Goal: Task Accomplishment & Management: Manage account settings

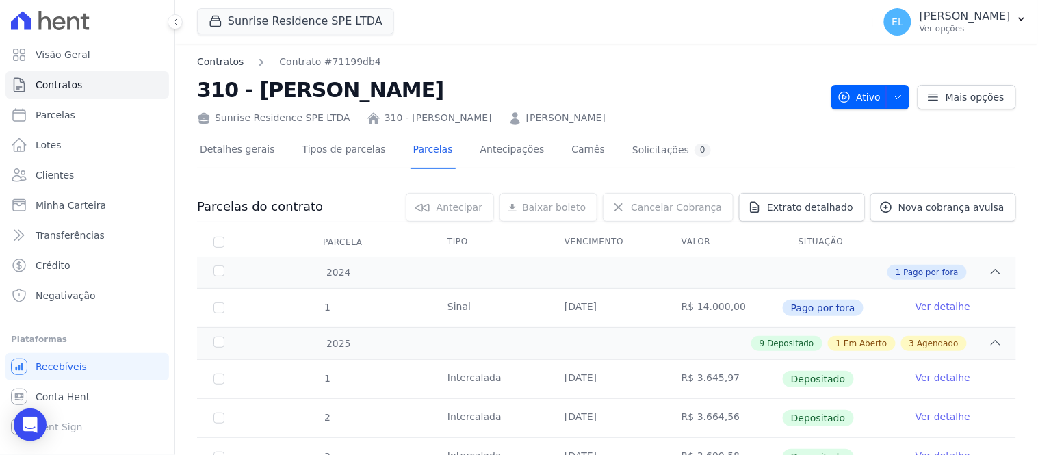
click at [219, 60] on link "Contratos" at bounding box center [220, 62] width 47 height 14
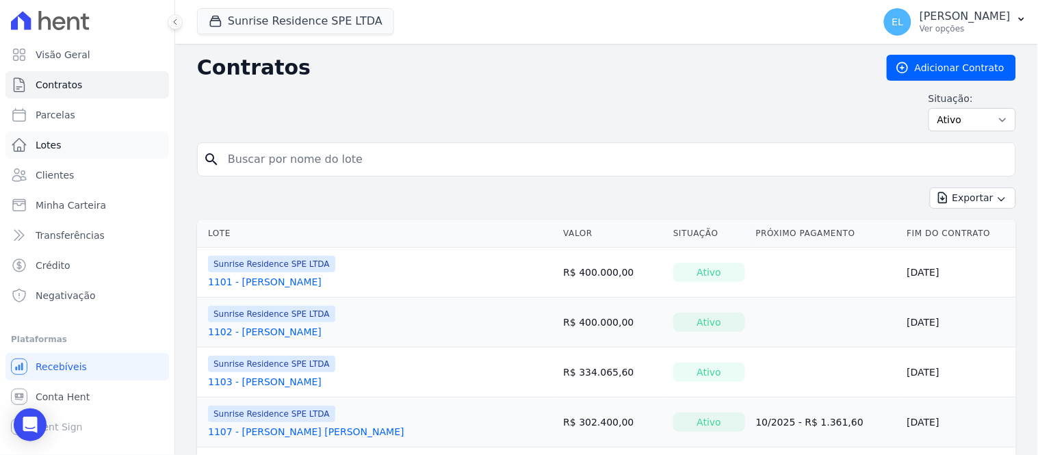
drag, startPoint x: 262, startPoint y: 160, endPoint x: 168, endPoint y: 153, distance: 93.4
type input "907"
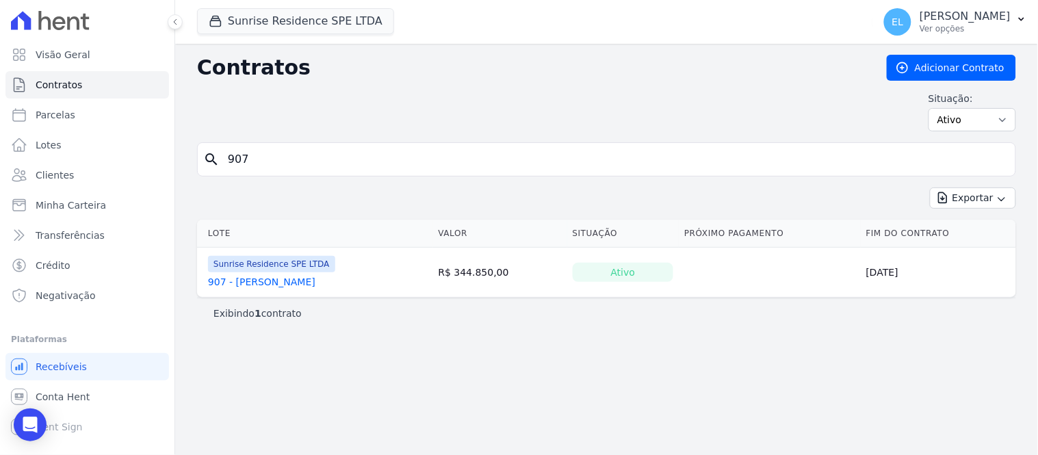
click at [290, 285] on link "907 - Franciane Ranzoni" at bounding box center [261, 282] width 107 height 14
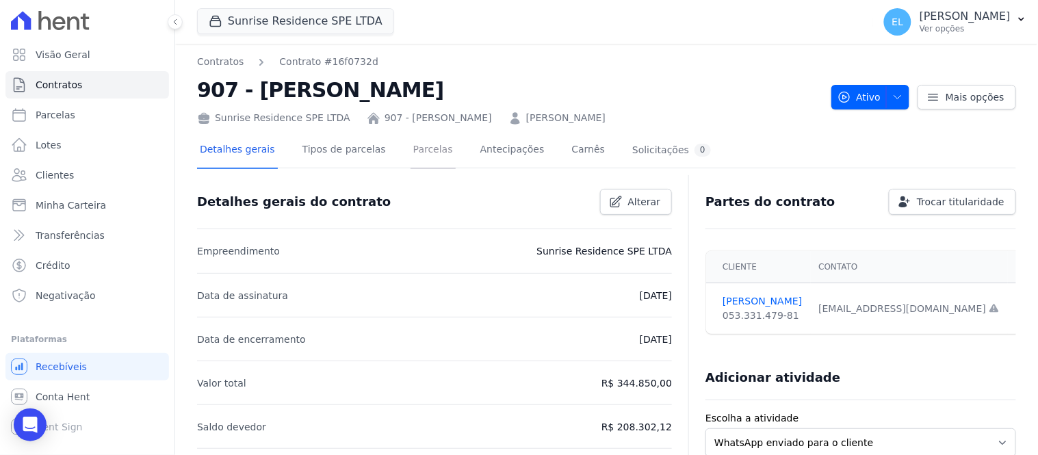
click at [411, 149] on link "Parcelas" at bounding box center [433, 151] width 45 height 36
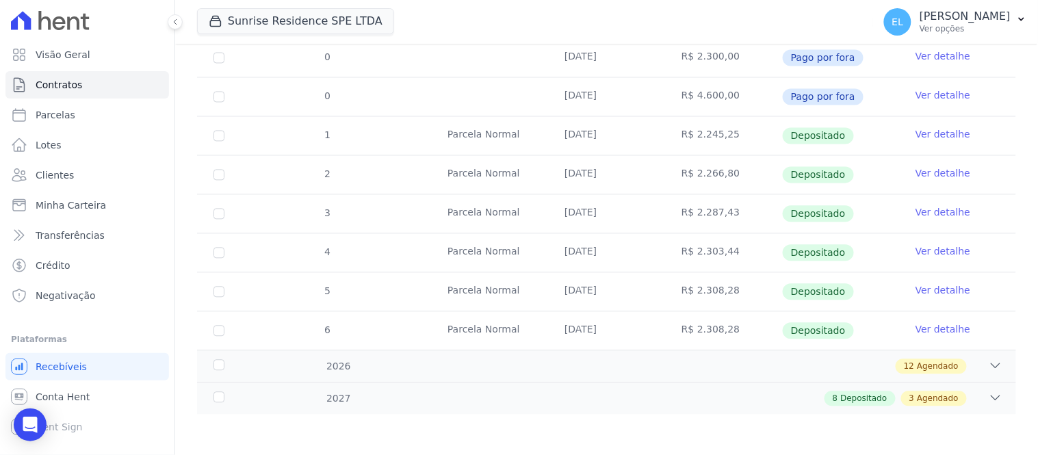
scroll to position [680, 0]
click at [977, 361] on div "12 Agendado" at bounding box center [647, 366] width 712 height 15
click at [989, 364] on icon at bounding box center [996, 366] width 14 height 14
click at [989, 394] on icon at bounding box center [996, 398] width 14 height 14
click at [960, 397] on div "8 Depositado 3 Agendado" at bounding box center [647, 398] width 712 height 15
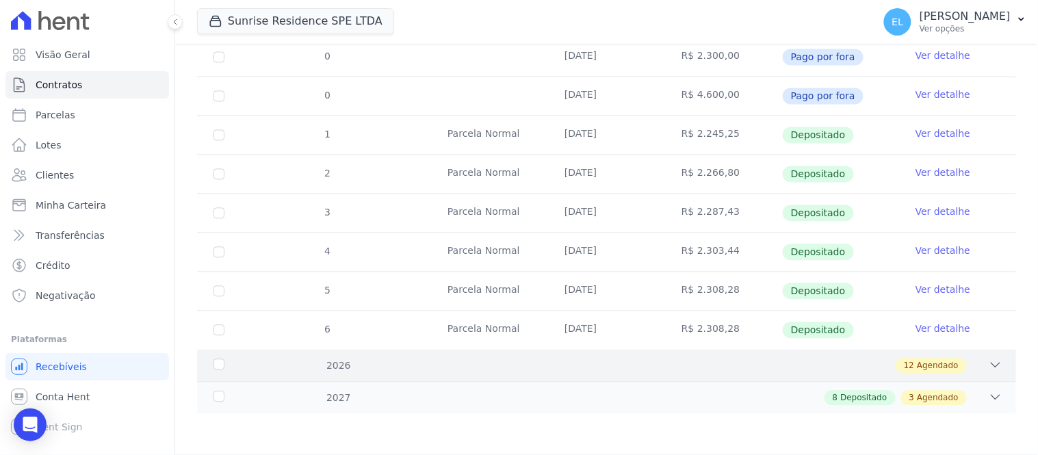
click at [939, 368] on span "Agendado" at bounding box center [938, 366] width 42 height 12
click at [989, 364] on icon at bounding box center [996, 366] width 14 height 14
click at [922, 370] on span "Agendado" at bounding box center [938, 366] width 42 height 12
click at [860, 402] on span "Depositado" at bounding box center [864, 398] width 47 height 12
click at [932, 401] on span "Agendado" at bounding box center [938, 398] width 42 height 12
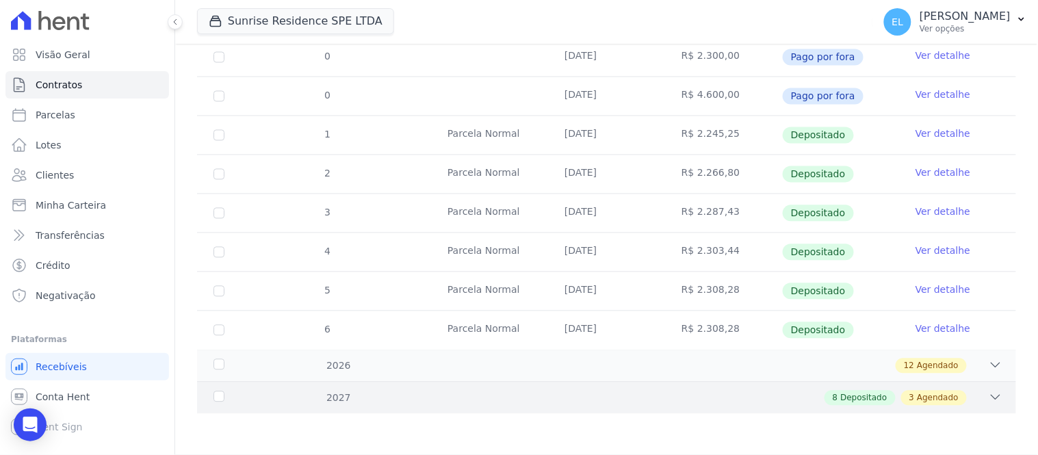
click at [989, 394] on icon at bounding box center [996, 398] width 14 height 14
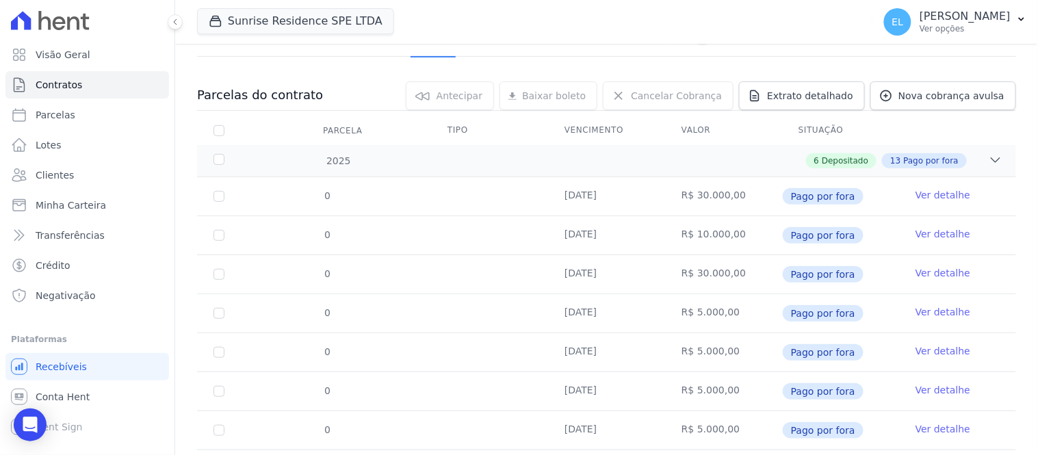
scroll to position [0, 0]
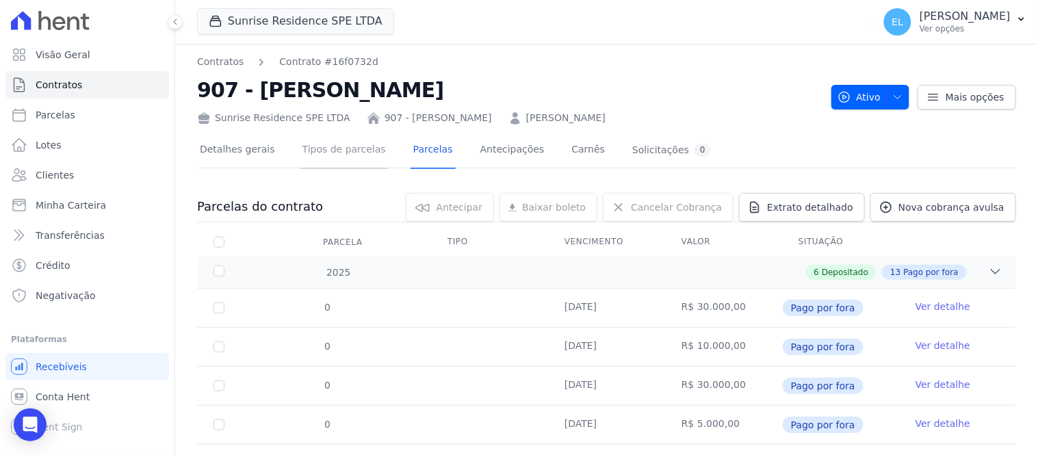
click at [338, 149] on link "Tipos de parcelas" at bounding box center [344, 151] width 89 height 36
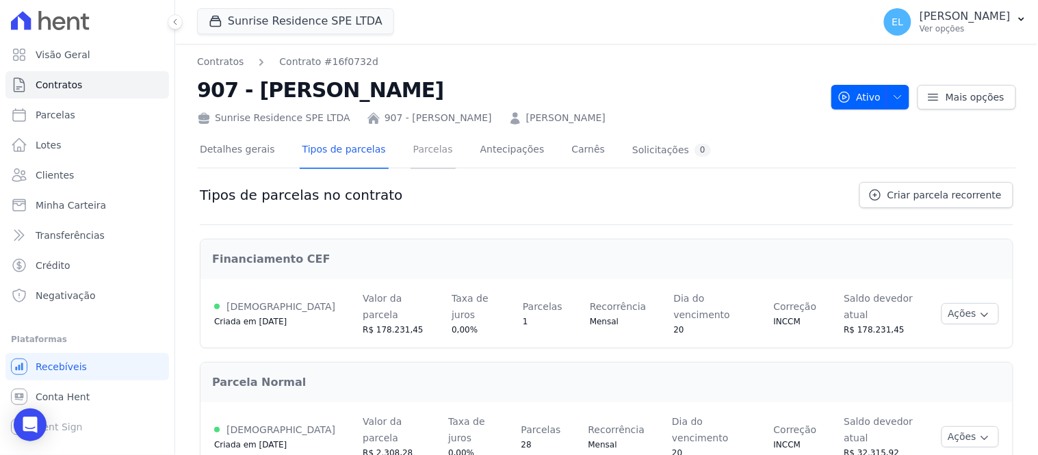
click at [413, 152] on link "Parcelas" at bounding box center [433, 151] width 45 height 36
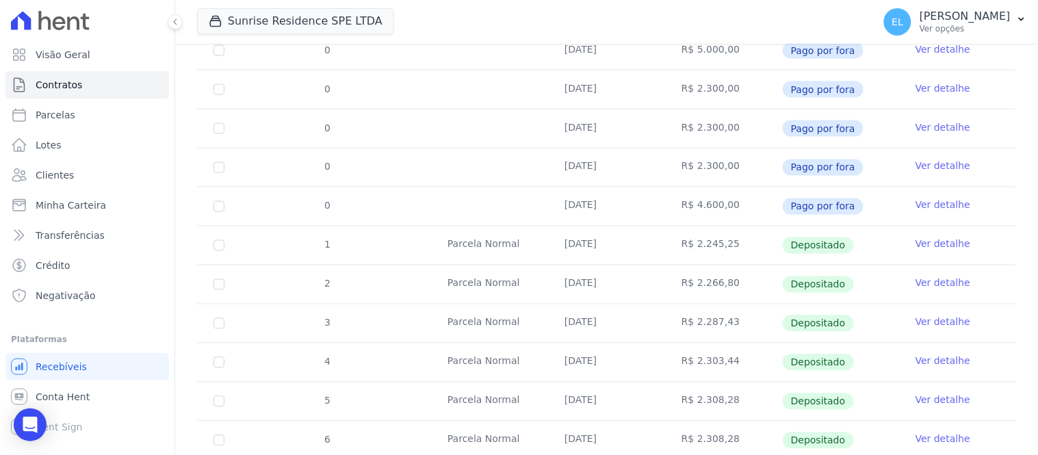
scroll to position [680, 0]
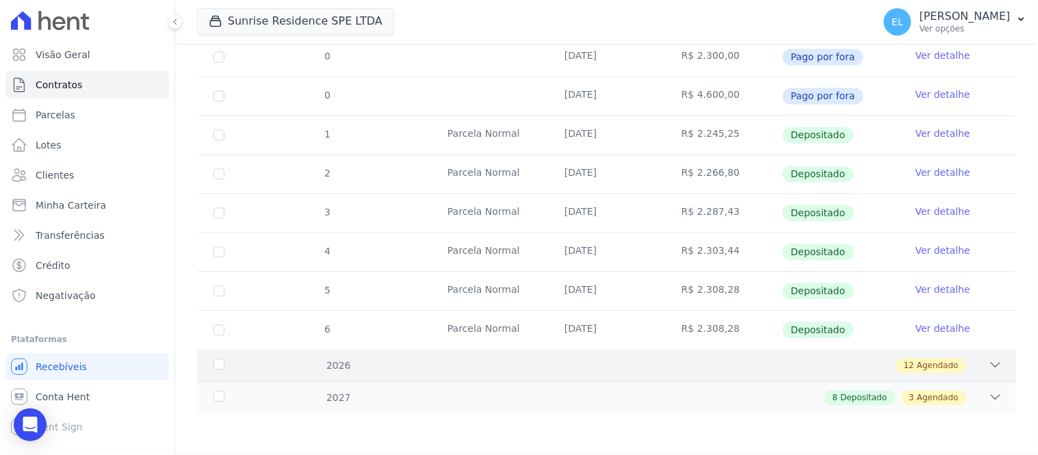
click at [849, 370] on div "12 Agendado" at bounding box center [647, 366] width 712 height 15
click at [495, 405] on div "8 Depositado 3 Agendado" at bounding box center [647, 398] width 712 height 15
click at [956, 10] on p "[PERSON_NAME]" at bounding box center [965, 17] width 91 height 14
drag, startPoint x: 963, startPoint y: 7, endPoint x: 954, endPoint y: 24, distance: 19.6
click at [962, 14] on button "EL Erica Laureano Arruda Ver opções" at bounding box center [956, 22] width 165 height 38
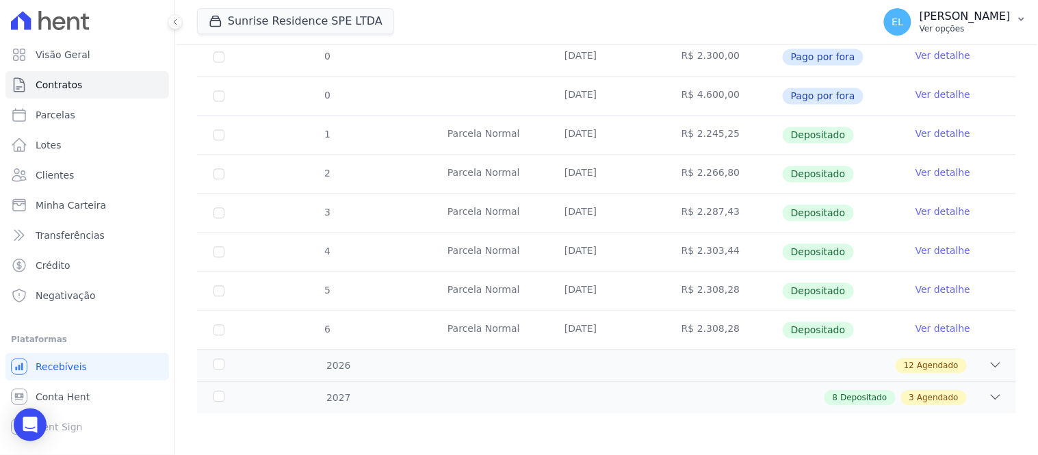
click at [952, 24] on p "Ver opções" at bounding box center [965, 28] width 91 height 11
click at [920, 15] on p "[PERSON_NAME]" at bounding box center [965, 17] width 91 height 14
drag, startPoint x: 884, startPoint y: 30, endPoint x: 880, endPoint y: 36, distance: 7.8
click at [884, 31] on span "EL" at bounding box center [897, 21] width 27 height 27
click at [1023, 18] on icon "button" at bounding box center [1022, 19] width 11 height 11
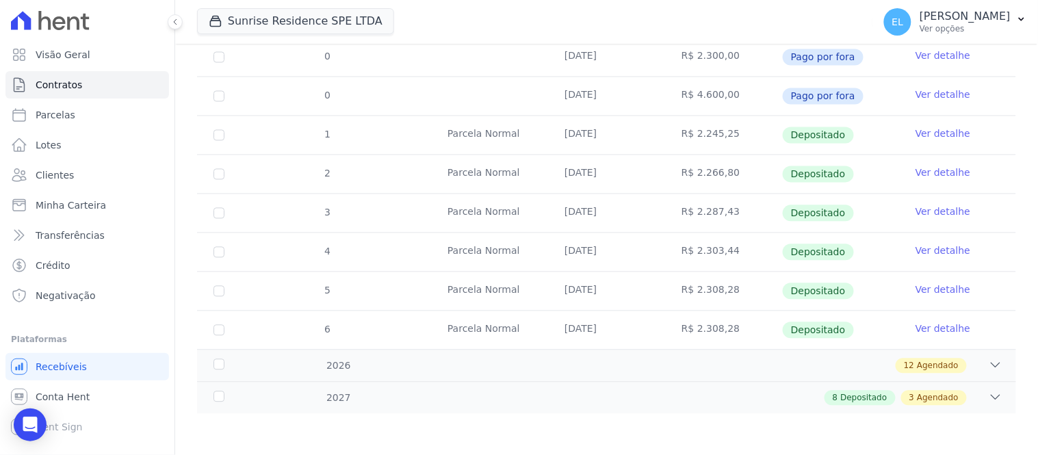
drag, startPoint x: 928, startPoint y: 23, endPoint x: 915, endPoint y: 41, distance: 22.6
click at [926, 22] on div "Erica Laureano Arruda Ver opções" at bounding box center [965, 22] width 91 height 25
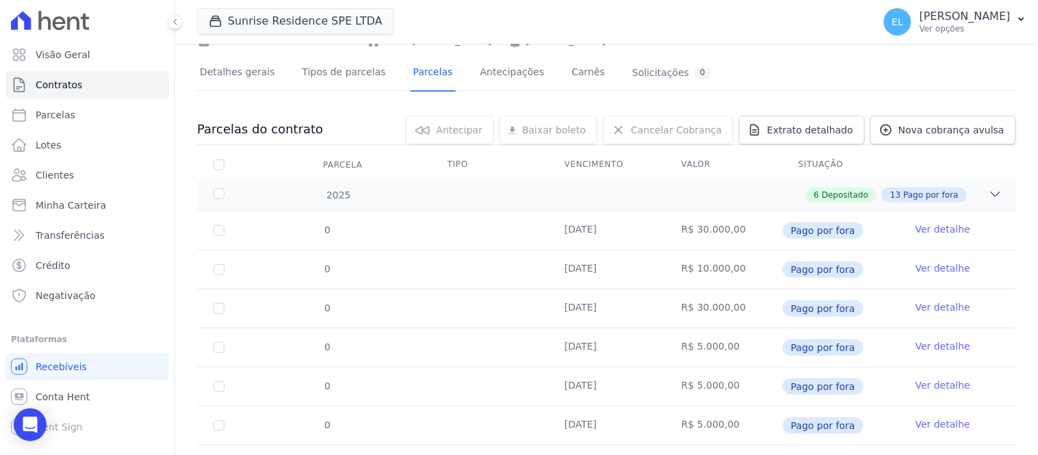
scroll to position [71, 0]
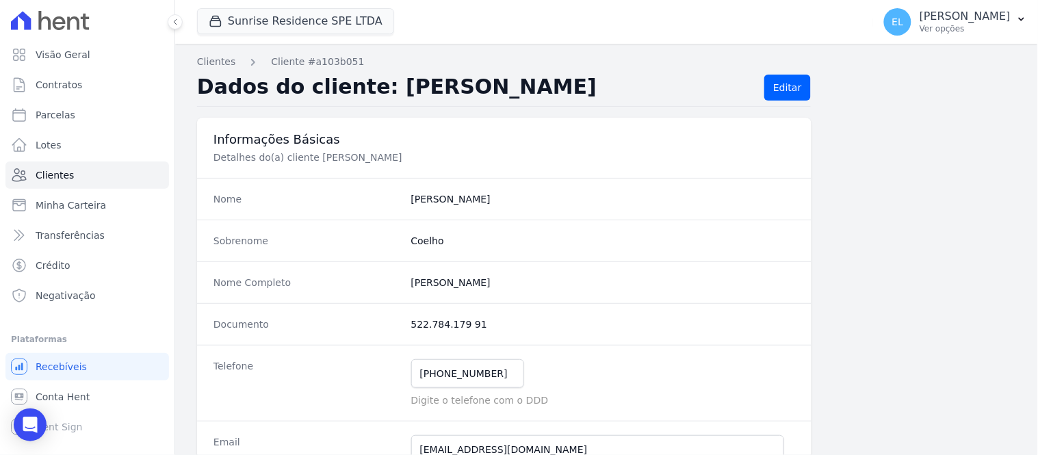
scroll to position [152, 0]
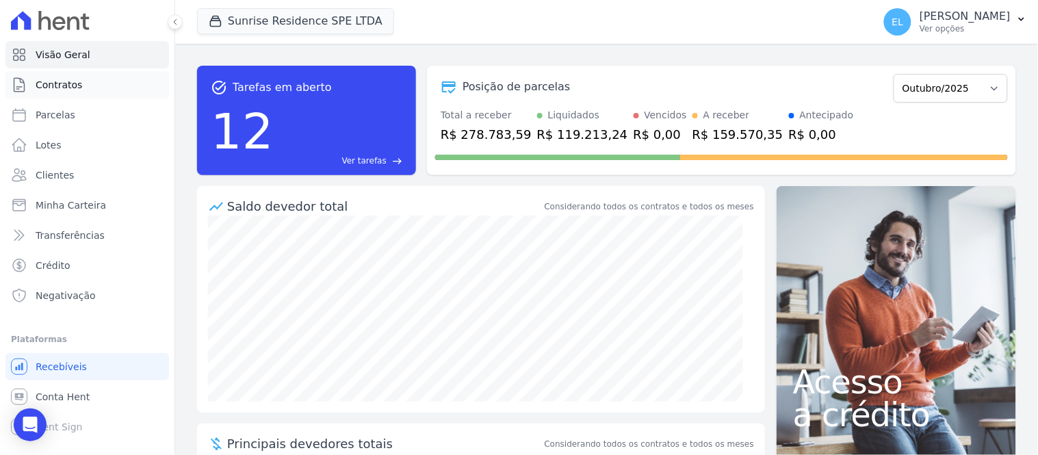
click at [75, 86] on span "Contratos" at bounding box center [59, 85] width 47 height 14
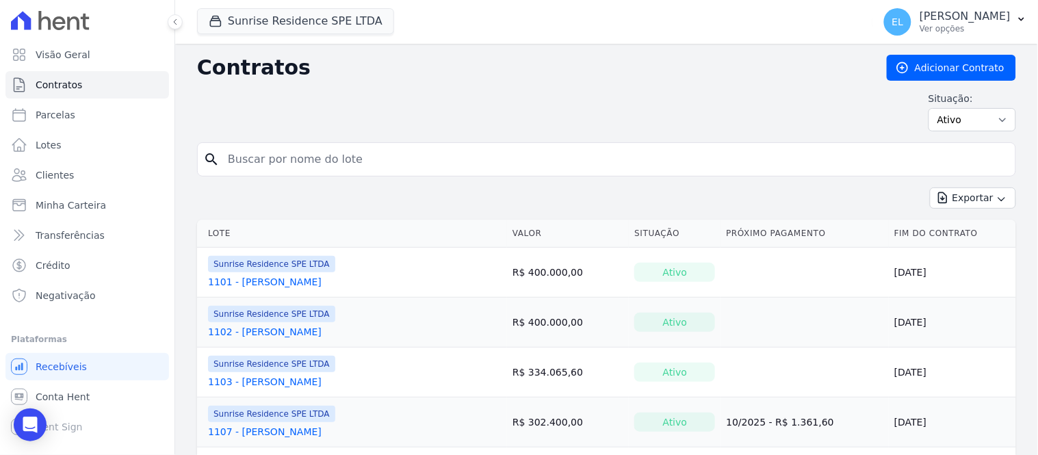
drag, startPoint x: 265, startPoint y: 159, endPoint x: 270, endPoint y: 136, distance: 23.8
click at [265, 157] on input "search" at bounding box center [615, 159] width 791 height 27
type input "907"
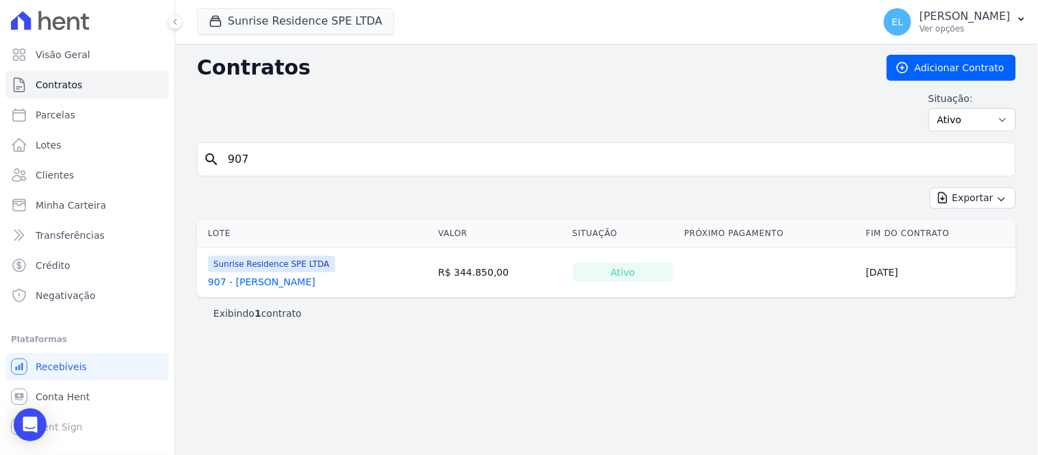
click at [284, 288] on link "907 - Franciane Ranzoni" at bounding box center [261, 282] width 107 height 14
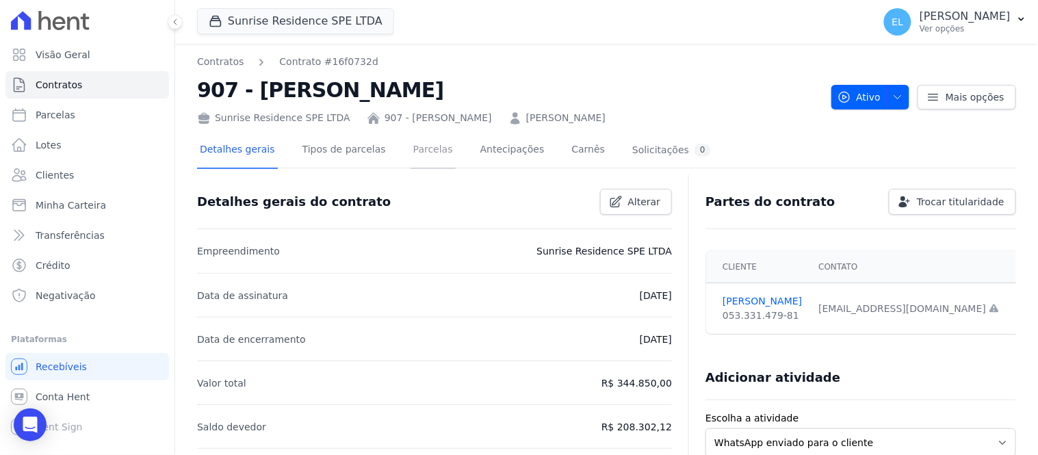
click at [411, 148] on link "Parcelas" at bounding box center [433, 151] width 45 height 36
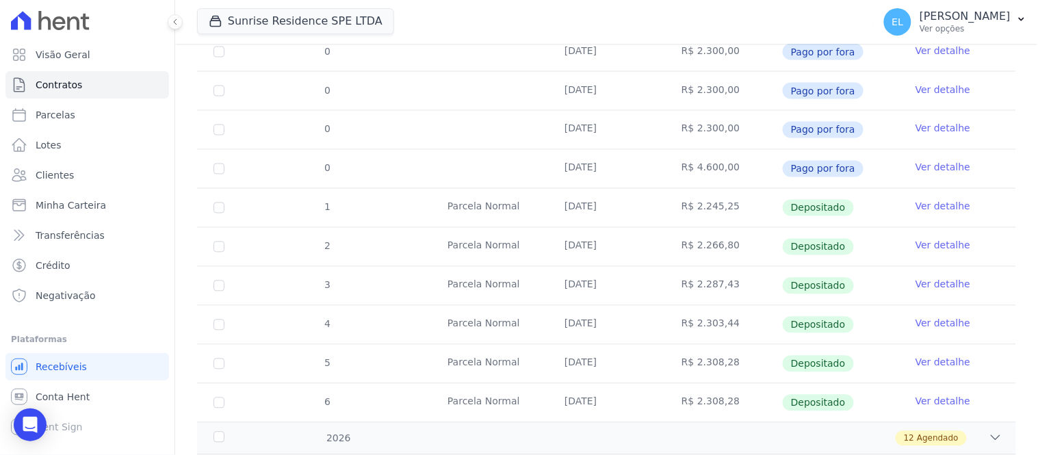
scroll to position [680, 0]
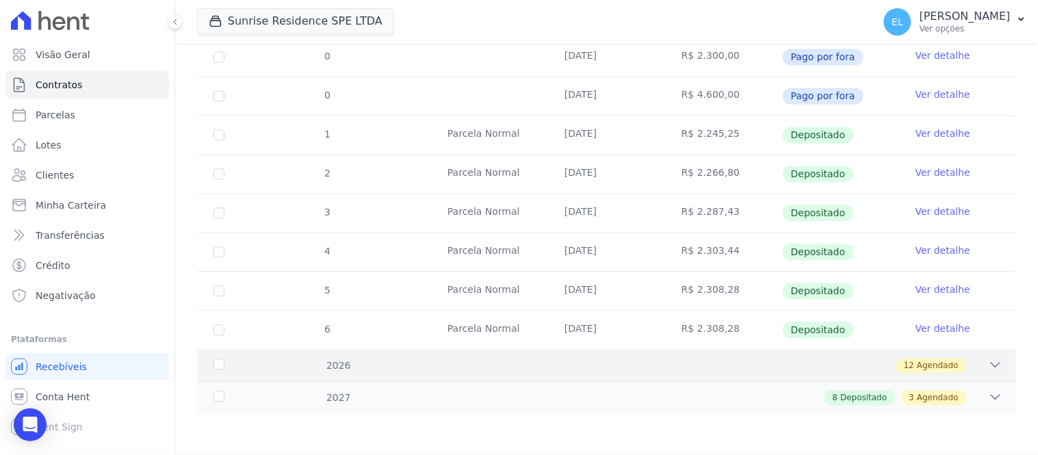
click at [989, 368] on icon at bounding box center [996, 366] width 14 height 14
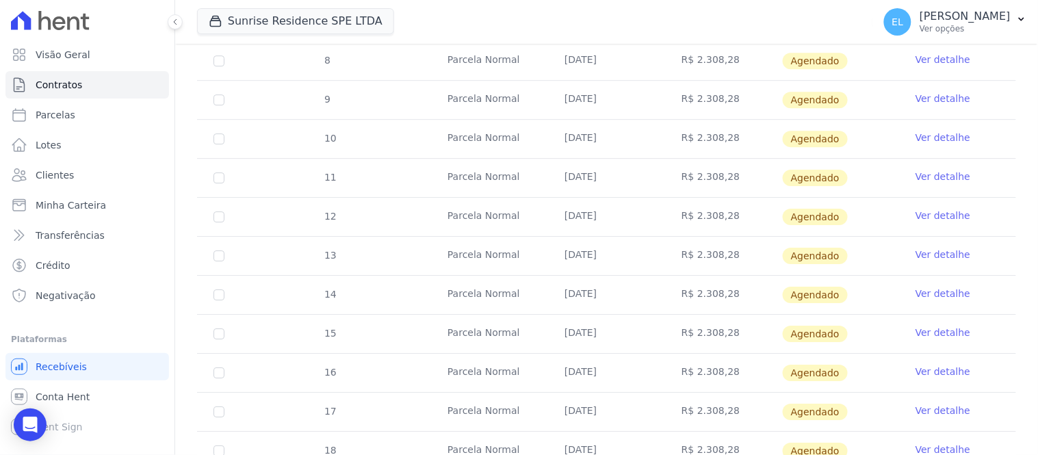
scroll to position [1149, 0]
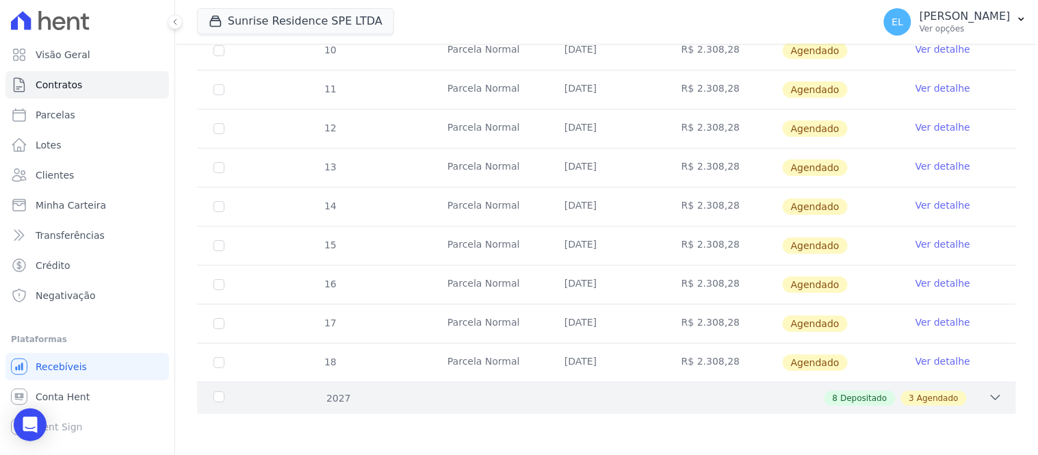
click at [963, 396] on div "8 Depositado 3 Agendado" at bounding box center [647, 398] width 712 height 15
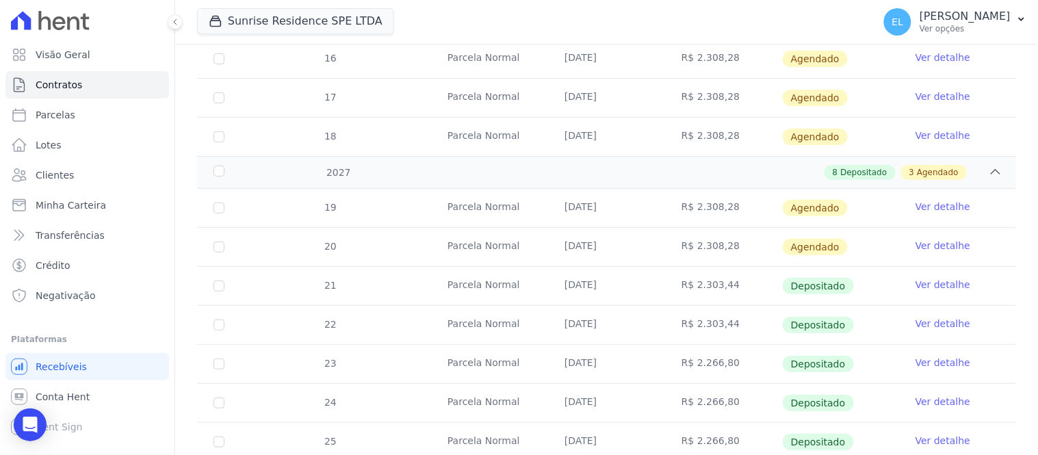
scroll to position [1351, 0]
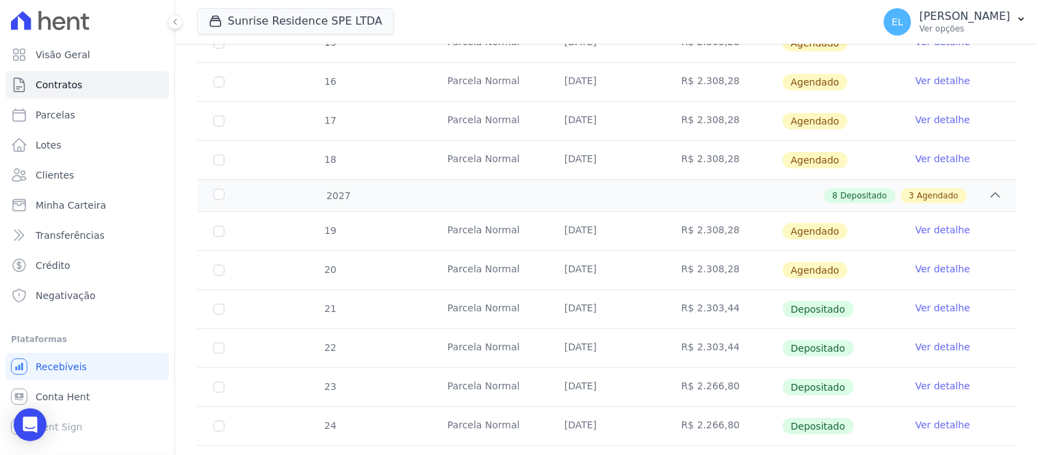
click at [919, 270] on link "Ver detalhe" at bounding box center [943, 269] width 55 height 14
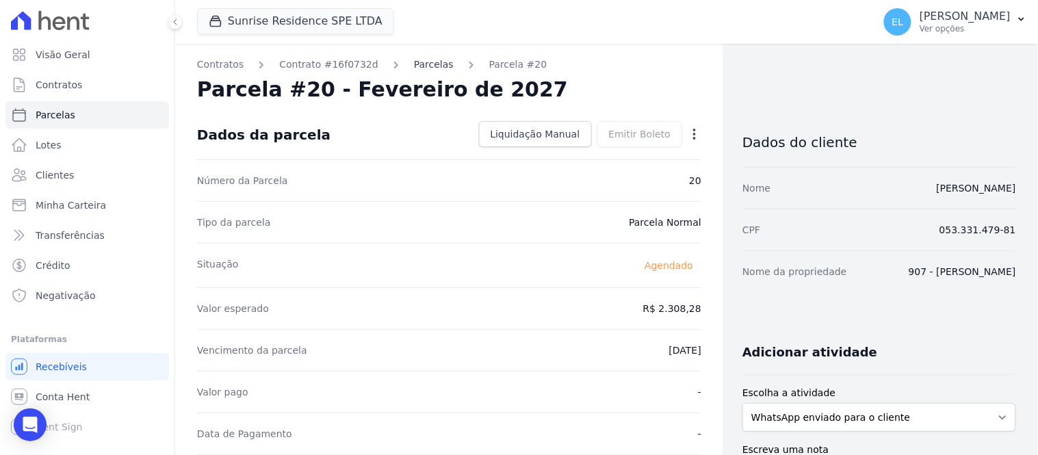
click at [414, 66] on link "Parcelas" at bounding box center [434, 65] width 40 height 14
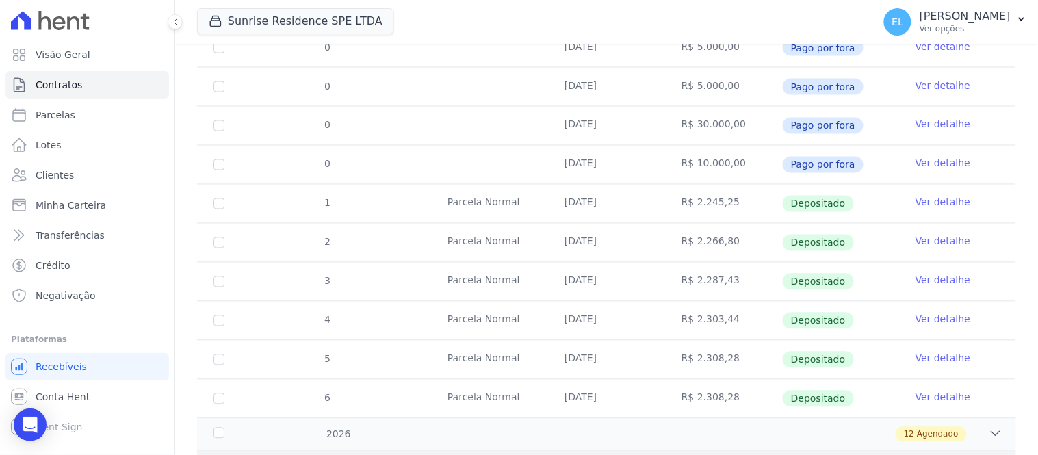
scroll to position [680, 0]
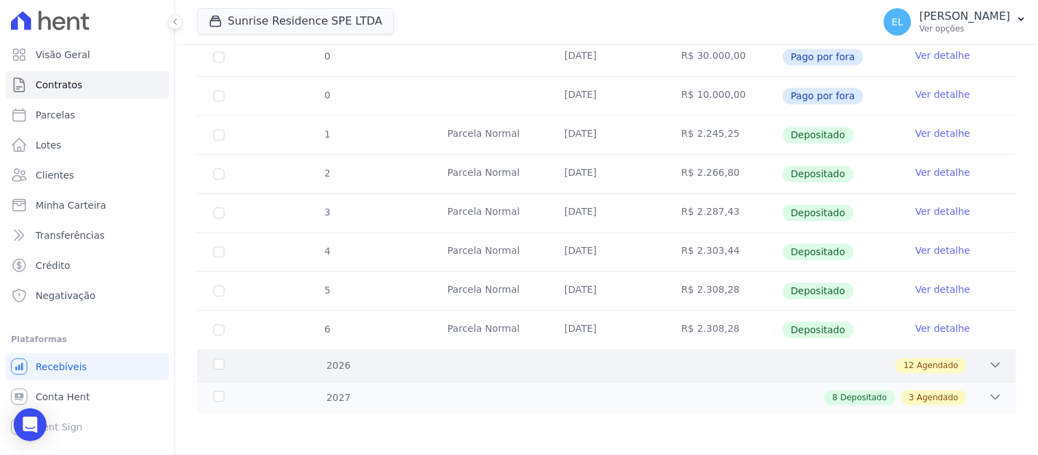
click at [989, 367] on icon at bounding box center [996, 366] width 14 height 14
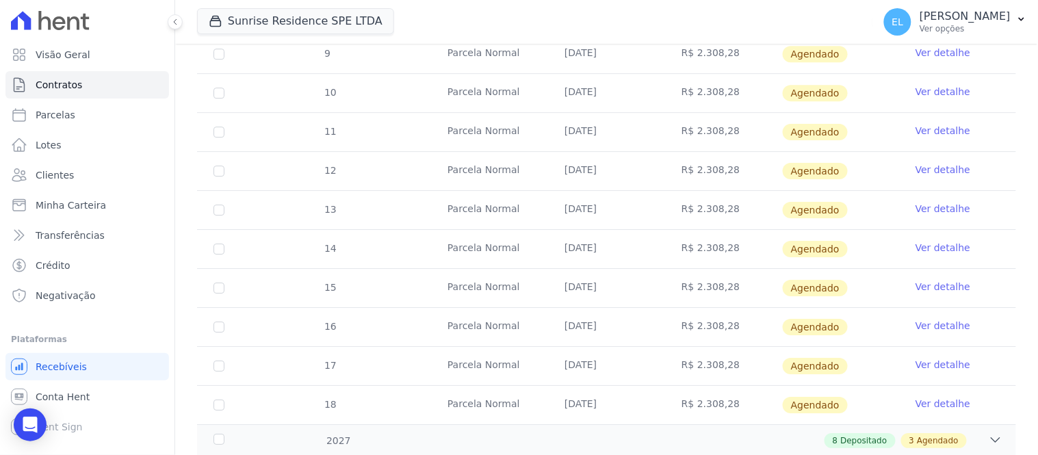
scroll to position [1149, 0]
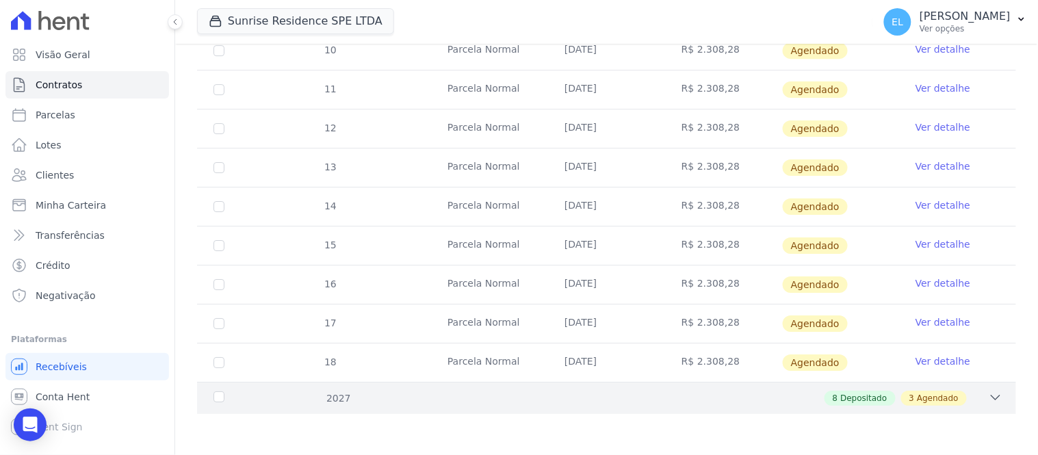
click at [956, 398] on div "8 Depositado 3 Agendado" at bounding box center [647, 398] width 712 height 15
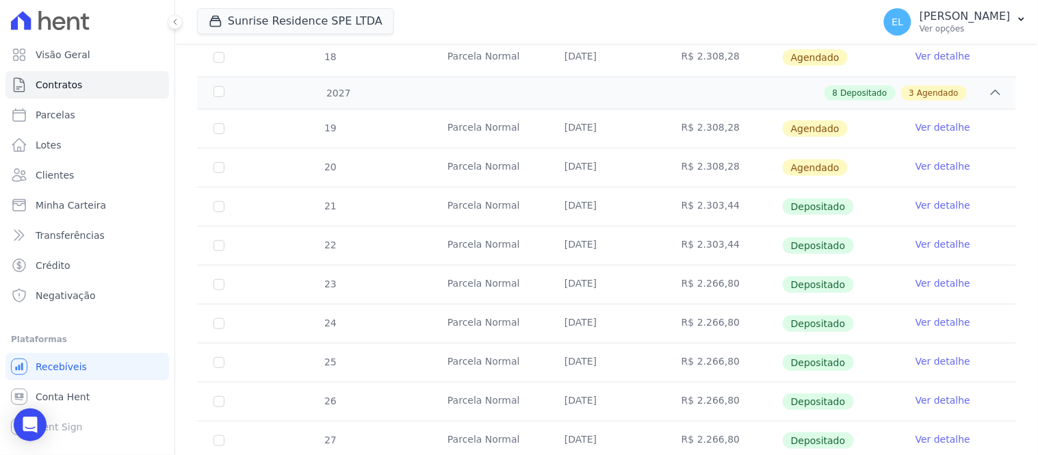
scroll to position [1377, 0]
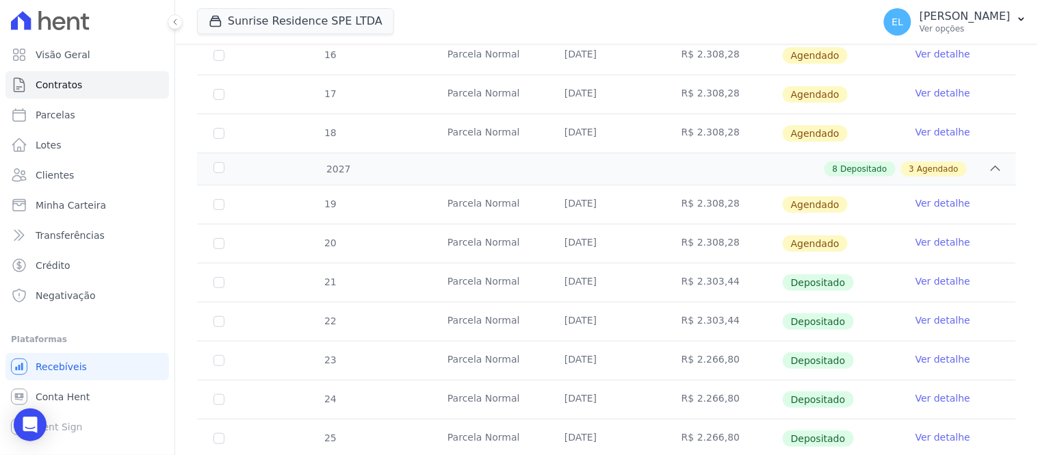
click at [926, 245] on link "Ver detalhe" at bounding box center [943, 242] width 55 height 14
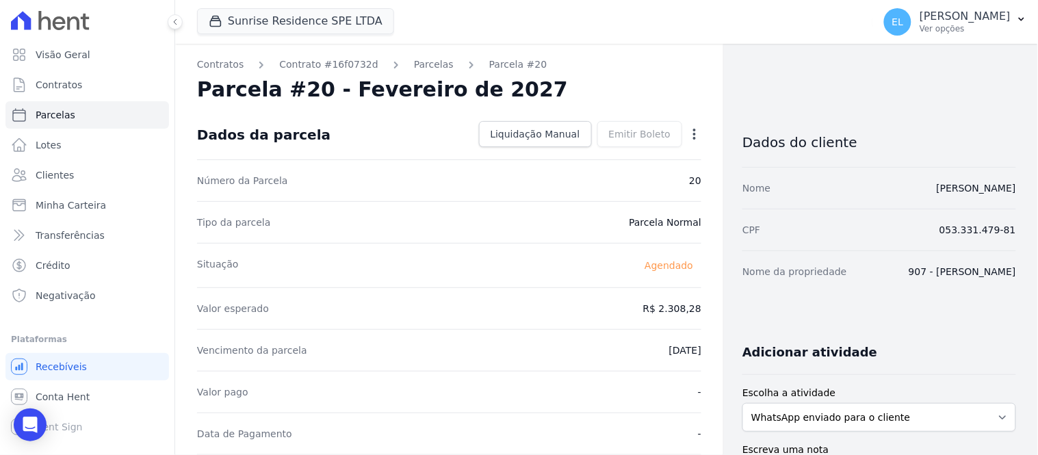
click at [688, 138] on icon "button" at bounding box center [695, 134] width 14 height 14
click at [607, 178] on link "Antecipar" at bounding box center [636, 177] width 120 height 25
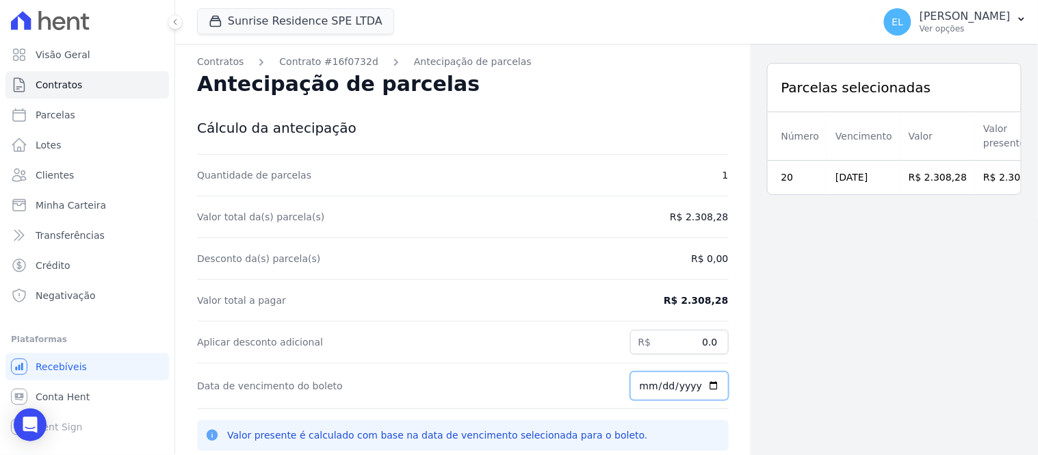
click at [631, 389] on input "2025-10-10" at bounding box center [679, 386] width 99 height 29
type input "2025-10-13"
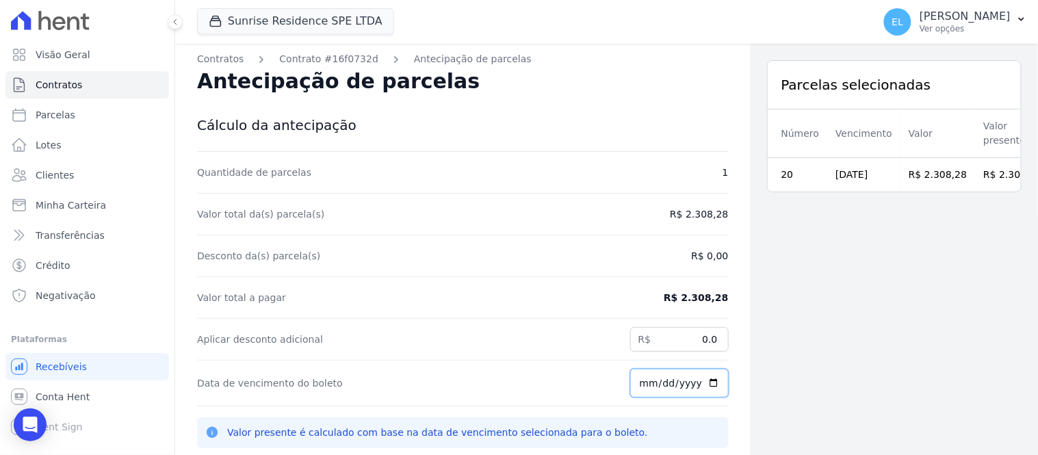
scroll to position [3, 0]
click at [581, 360] on div "Data de vencimento do boleto 2025-10-13" at bounding box center [463, 383] width 532 height 46
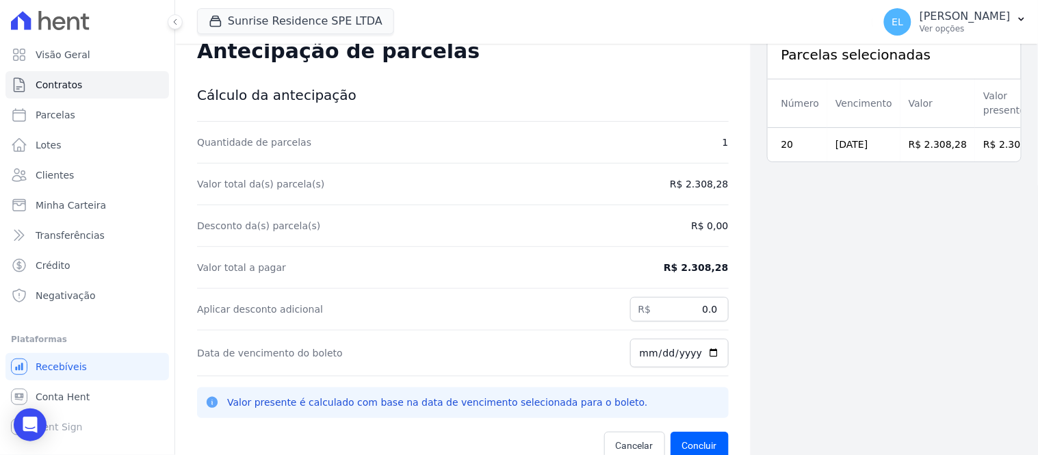
scroll to position [44, 0]
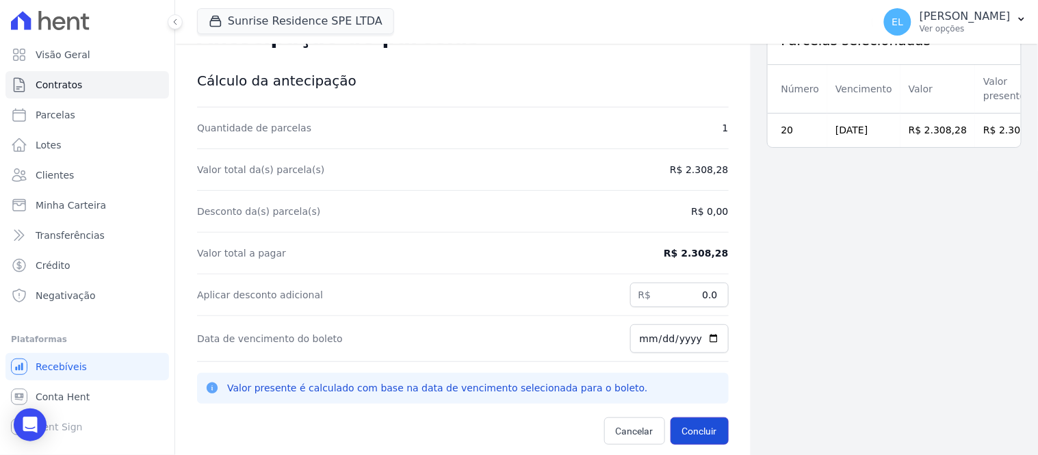
click at [687, 433] on button "Concluir" at bounding box center [700, 431] width 58 height 27
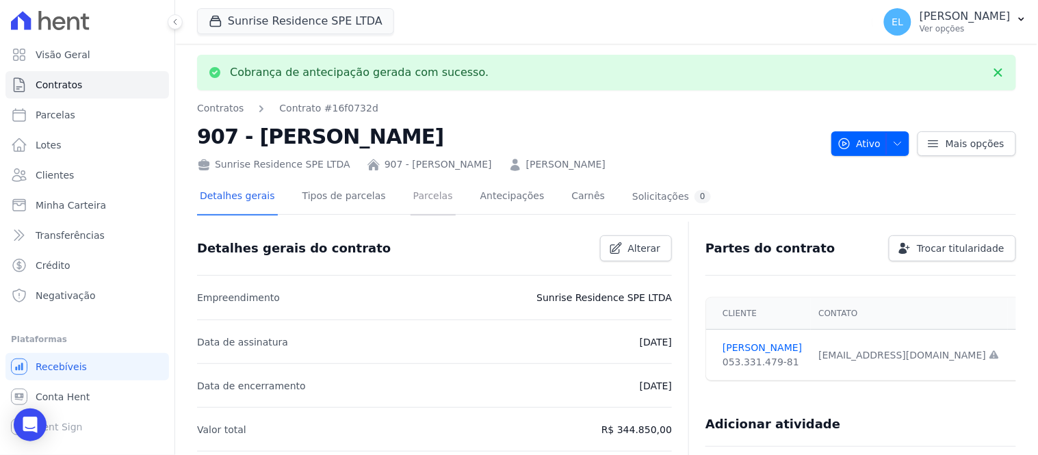
click at [411, 196] on link "Parcelas" at bounding box center [433, 197] width 45 height 36
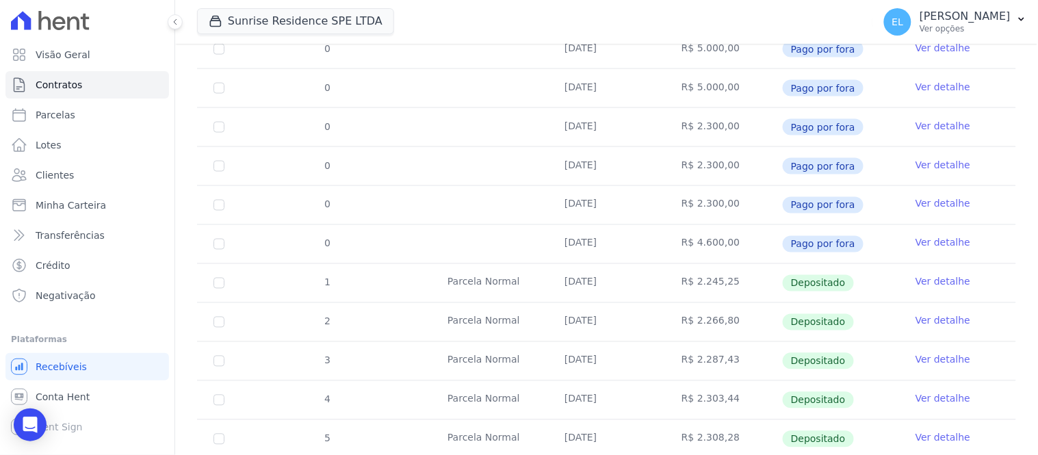
scroll to position [680, 0]
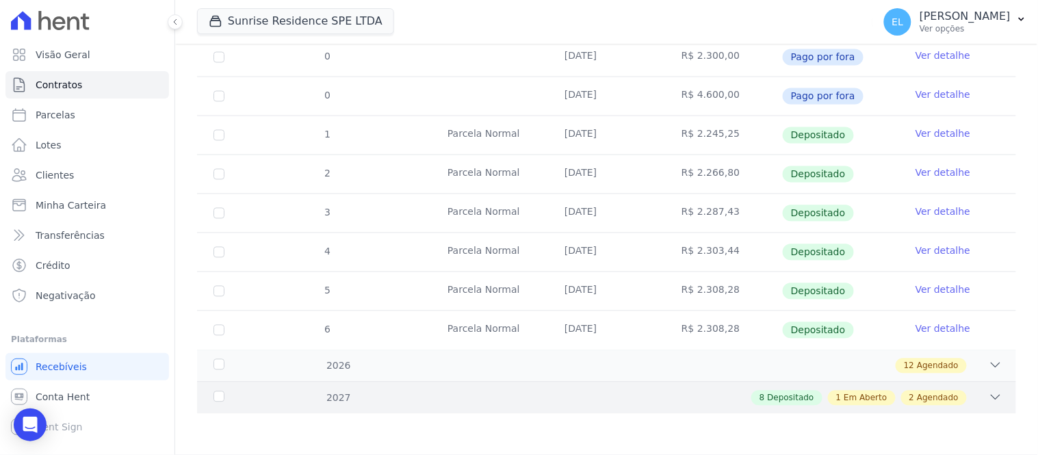
click at [967, 398] on div "8 Depositado 1 Em Aberto 2 Agendado" at bounding box center [647, 398] width 712 height 15
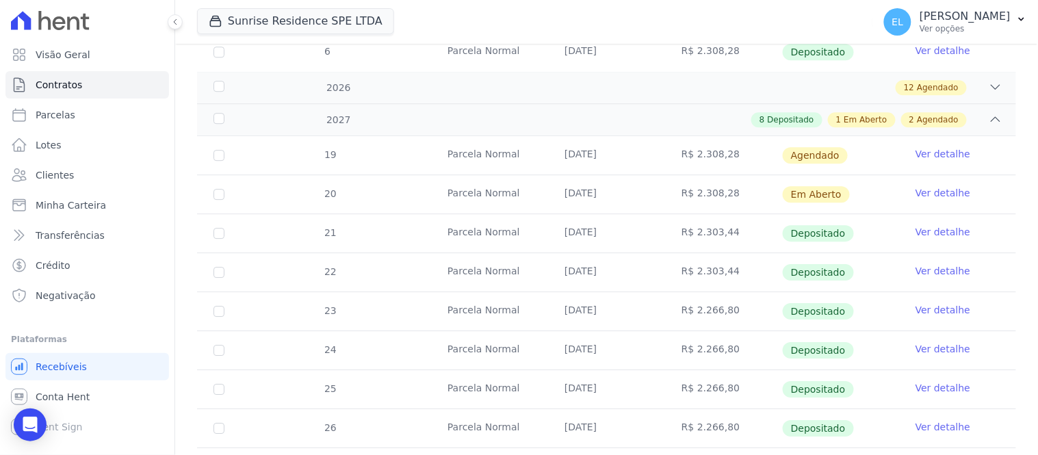
scroll to position [957, 0]
click at [929, 152] on link "Ver detalhe" at bounding box center [943, 156] width 55 height 14
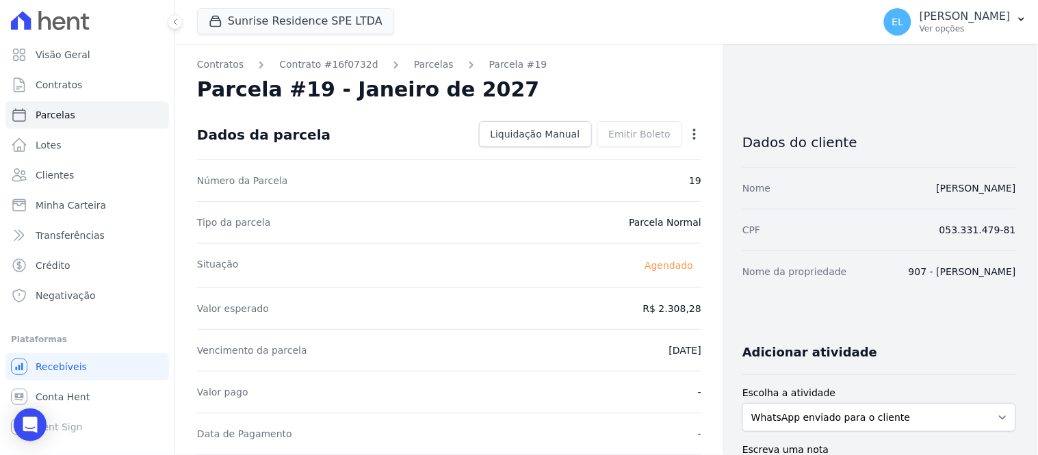
click at [688, 135] on icon "button" at bounding box center [695, 134] width 14 height 14
click at [605, 179] on link "Antecipar" at bounding box center [636, 177] width 120 height 25
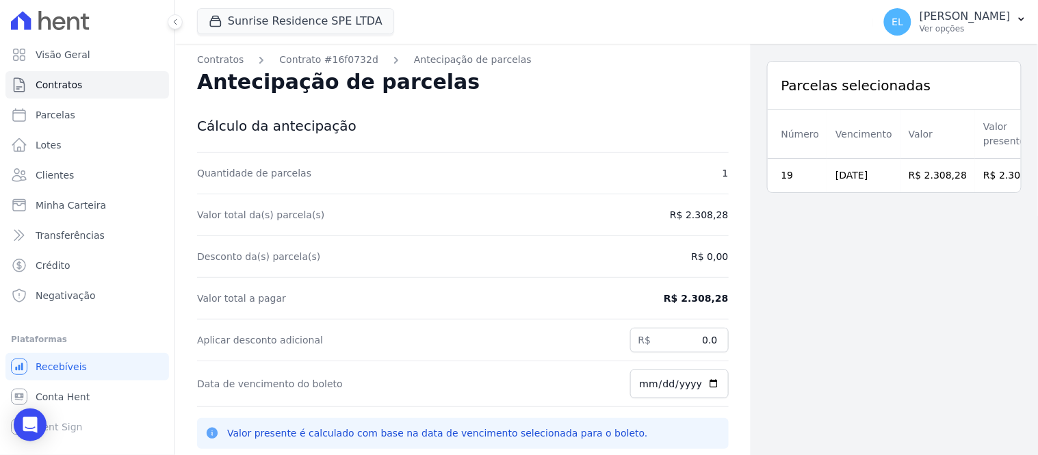
scroll to position [3, 0]
click at [630, 383] on input "2025-10-10" at bounding box center [679, 382] width 99 height 29
type input "2025-10-13"
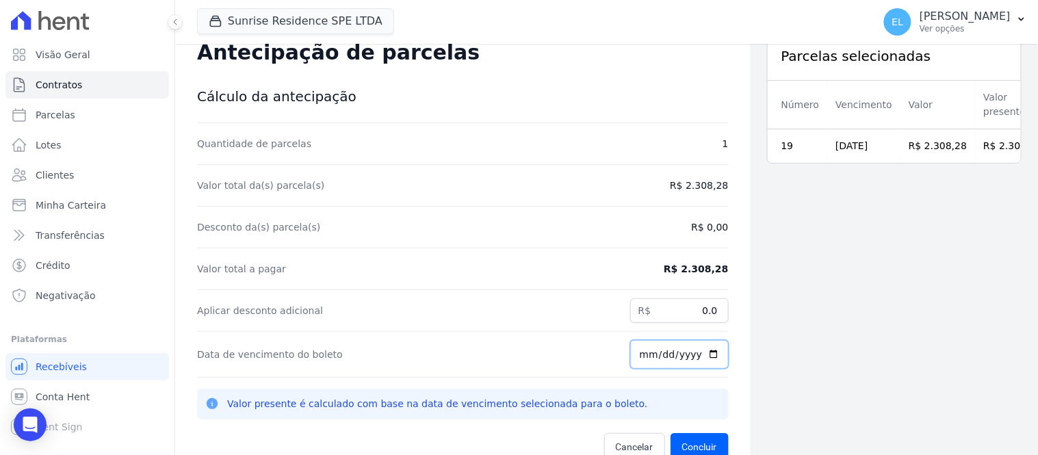
scroll to position [44, 0]
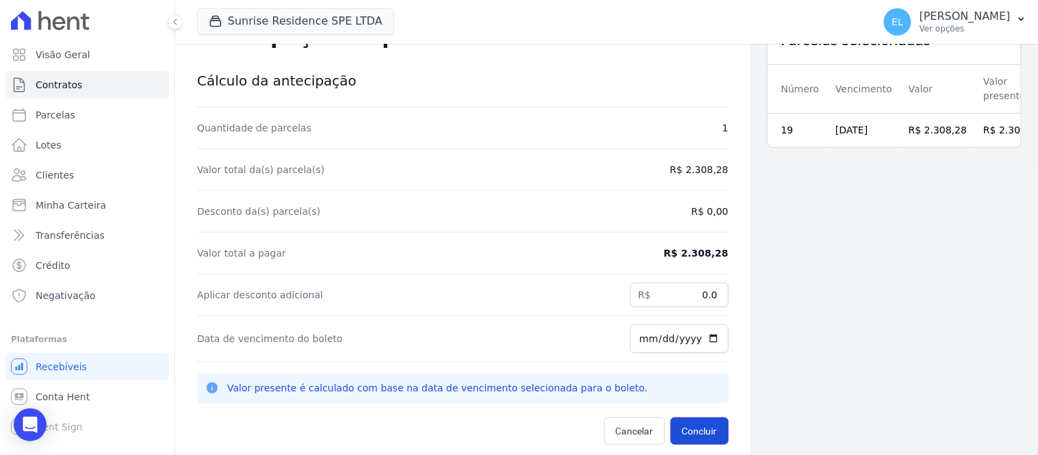
click at [679, 435] on button "Concluir" at bounding box center [700, 431] width 58 height 27
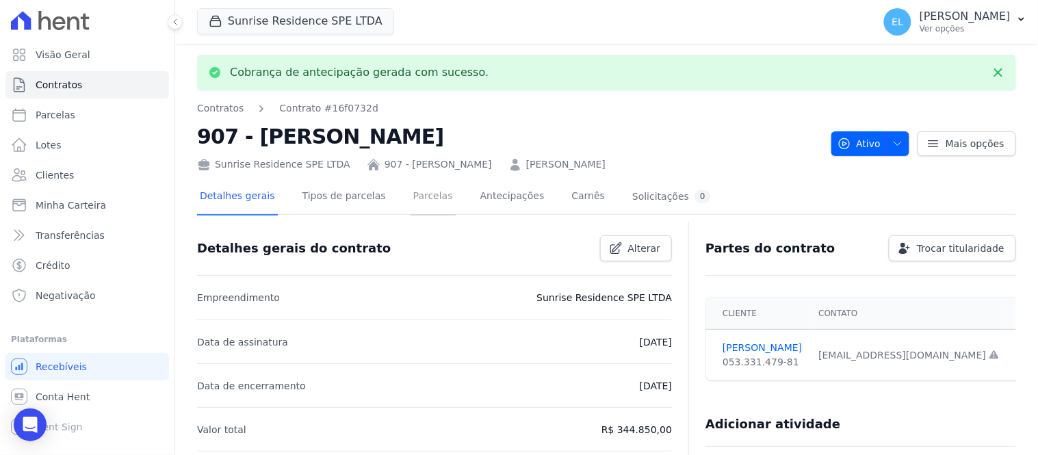
click at [420, 192] on link "Parcelas" at bounding box center [433, 197] width 45 height 36
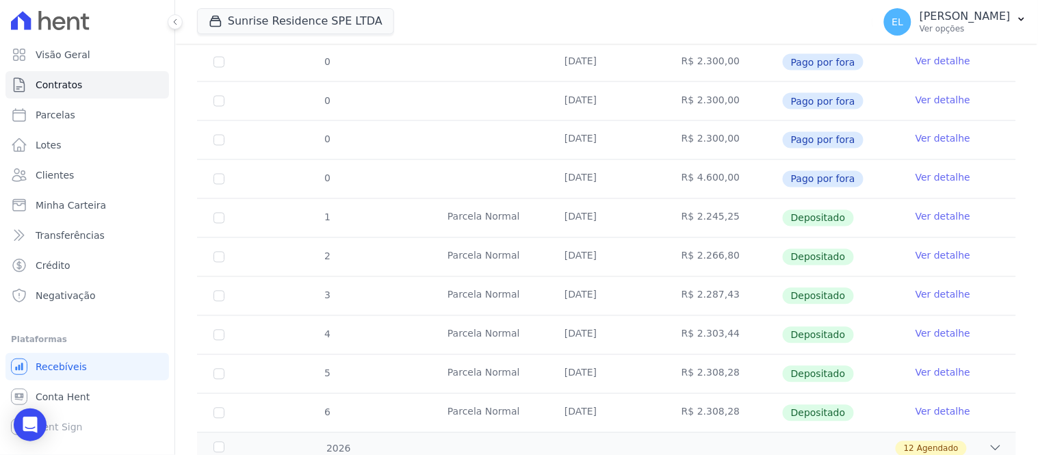
scroll to position [680, 0]
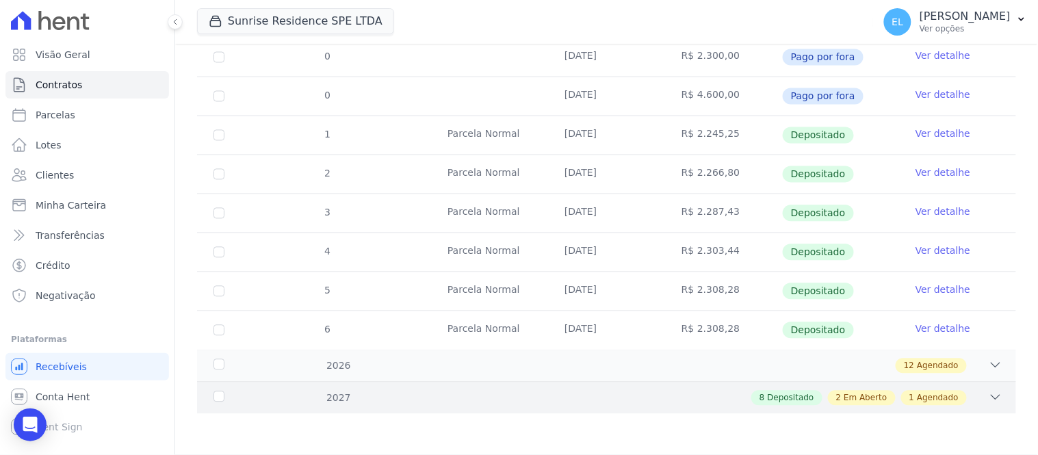
click at [989, 397] on icon at bounding box center [996, 398] width 14 height 14
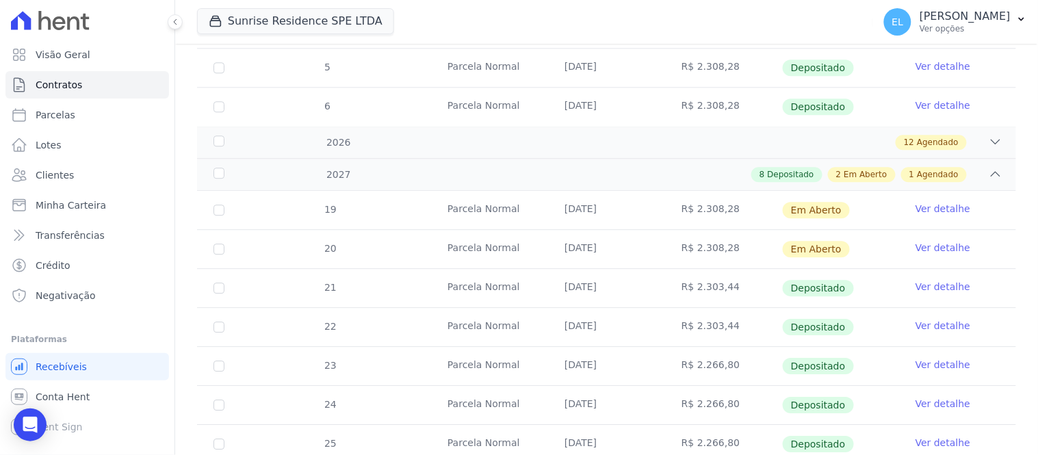
scroll to position [881, 0]
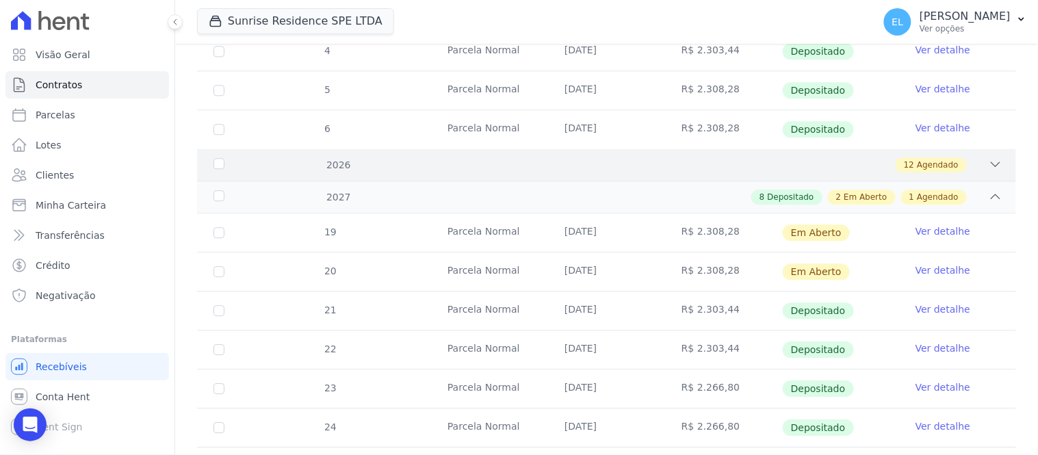
click at [989, 162] on icon at bounding box center [996, 164] width 14 height 14
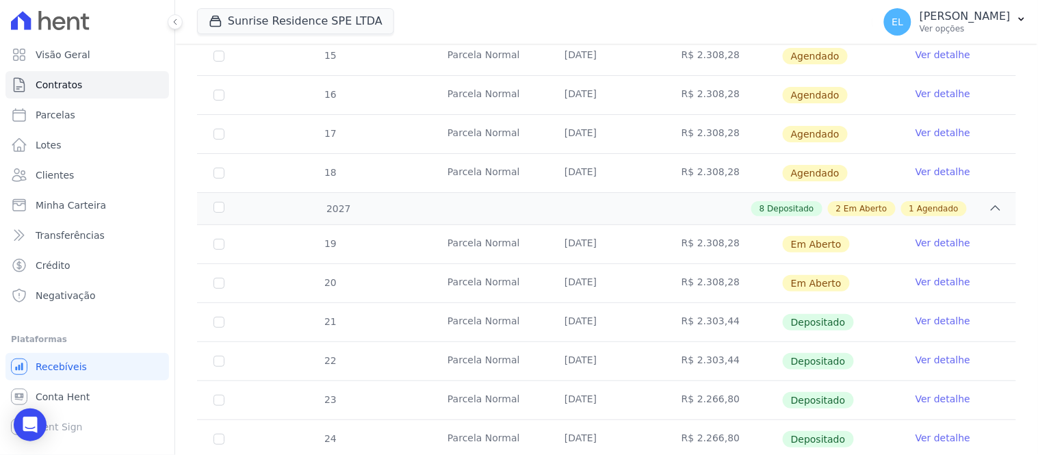
scroll to position [1262, 0]
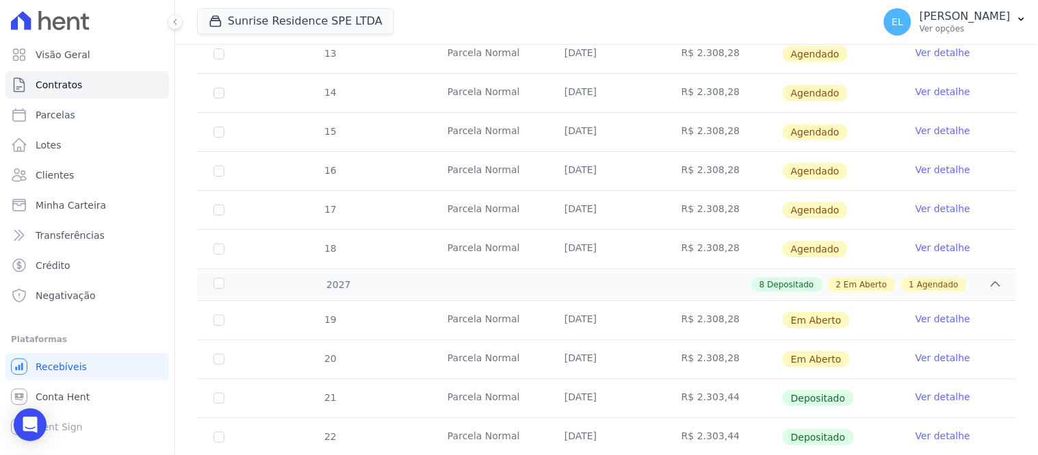
click at [927, 245] on link "Ver detalhe" at bounding box center [943, 248] width 55 height 14
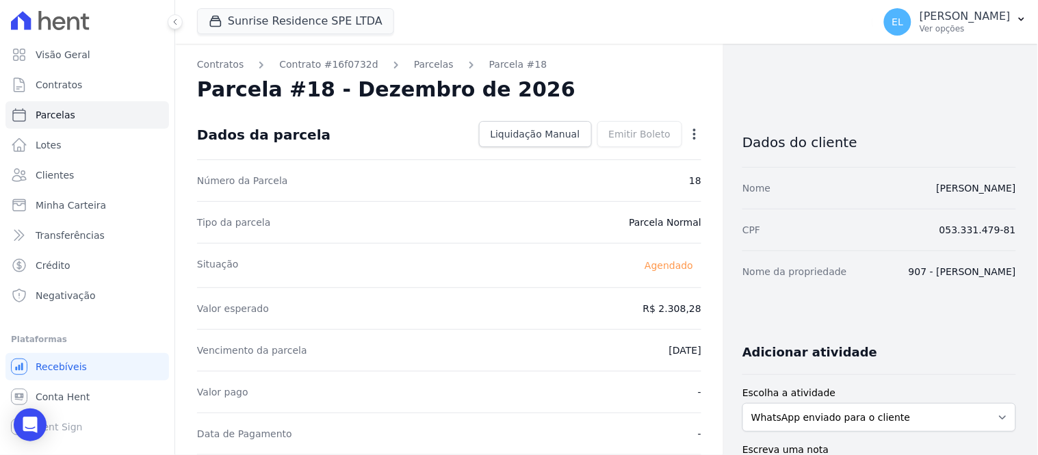
click at [691, 134] on icon "button" at bounding box center [695, 134] width 14 height 14
click at [598, 176] on link "Antecipar" at bounding box center [636, 177] width 120 height 25
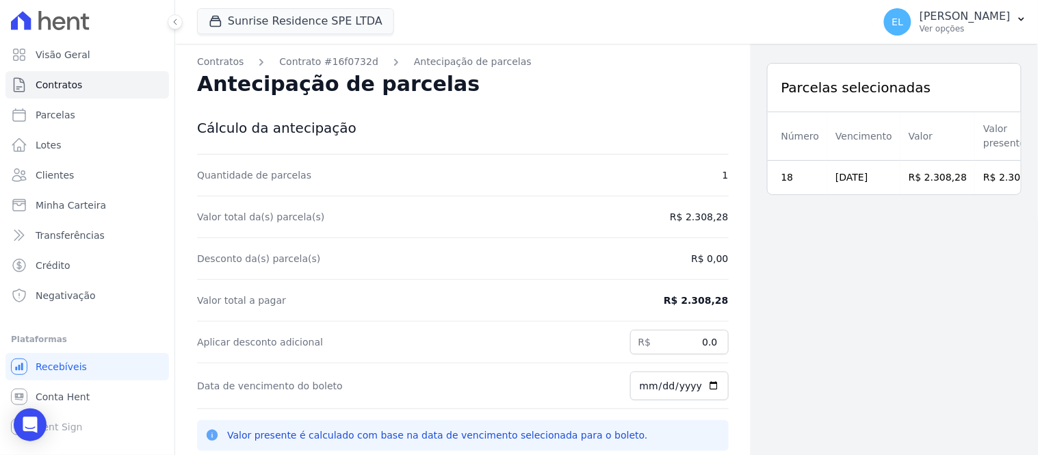
scroll to position [3, 0]
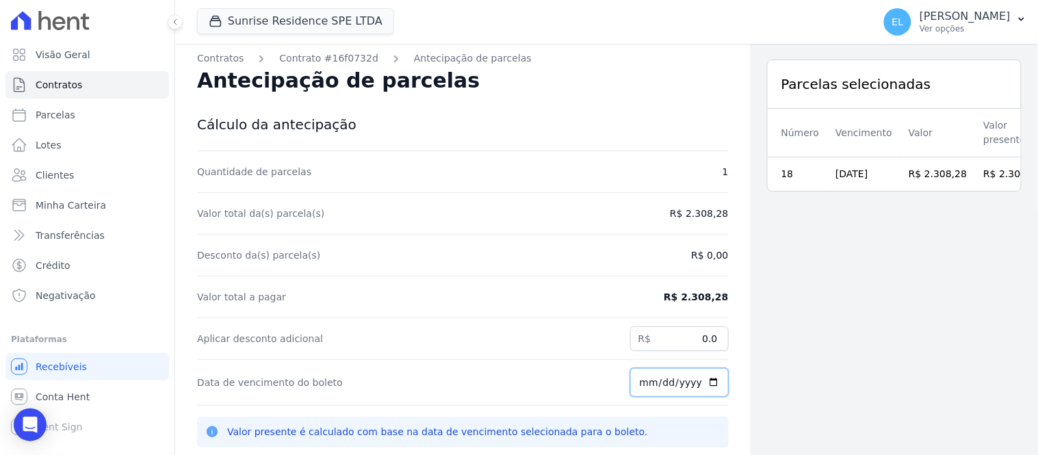
click at [630, 385] on input "2025-10-10" at bounding box center [679, 382] width 99 height 29
type input "2025-10-13"
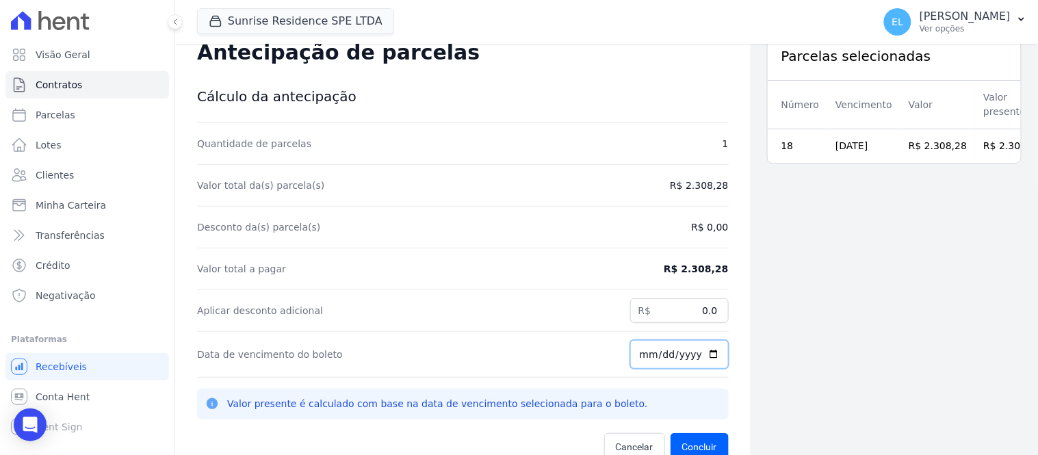
scroll to position [44, 0]
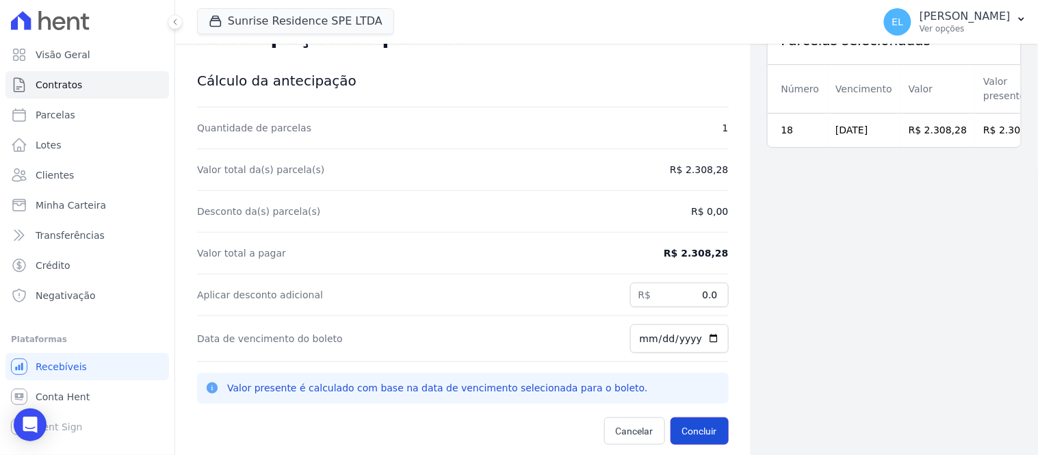
click at [689, 438] on button "Concluir" at bounding box center [700, 431] width 58 height 27
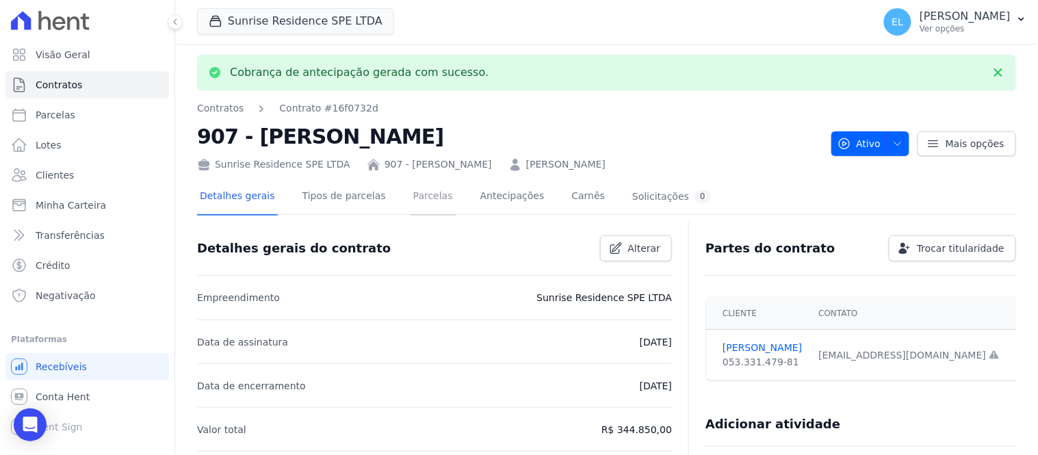
click at [420, 194] on link "Parcelas" at bounding box center [433, 197] width 45 height 36
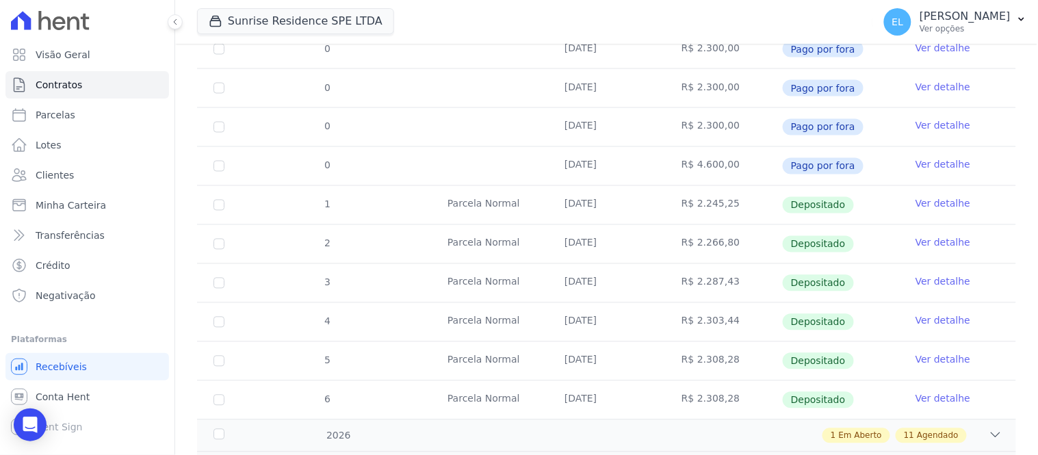
scroll to position [680, 0]
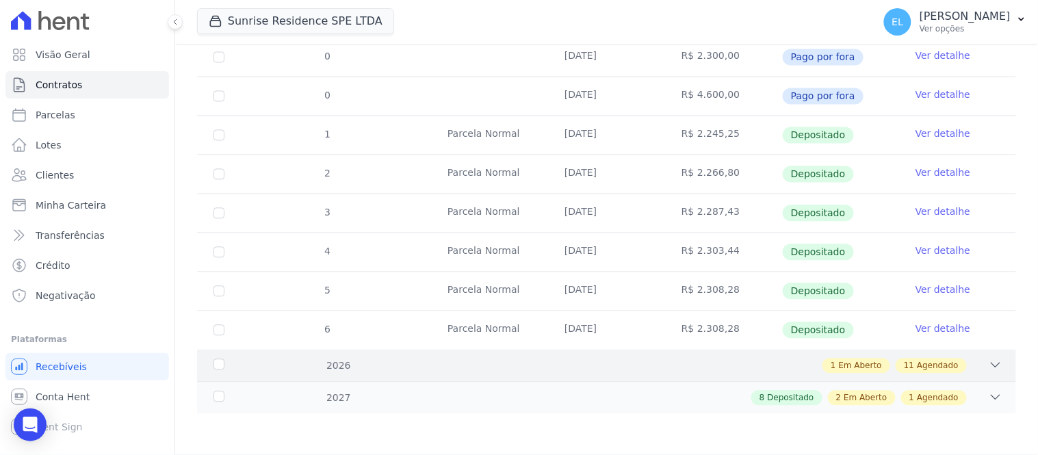
click at [974, 364] on div "1 Em Aberto 11 Agendado" at bounding box center [647, 366] width 712 height 15
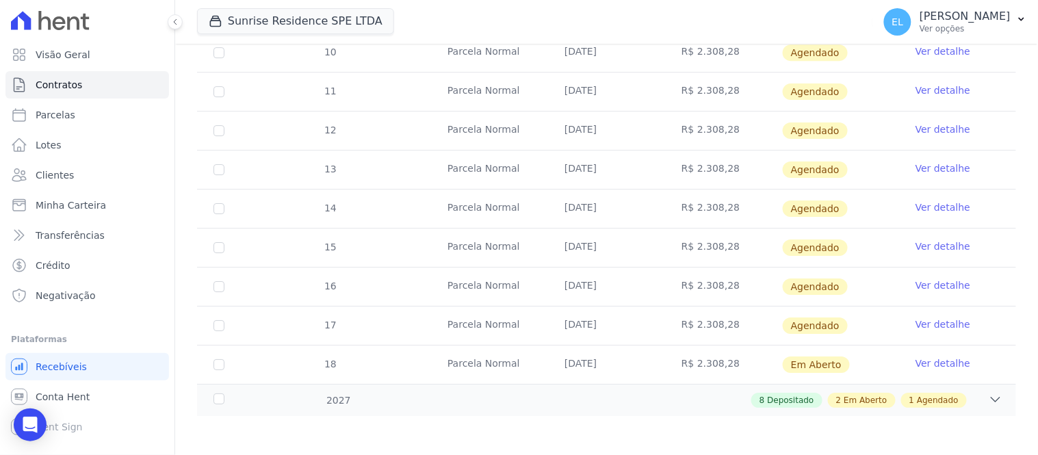
scroll to position [1149, 0]
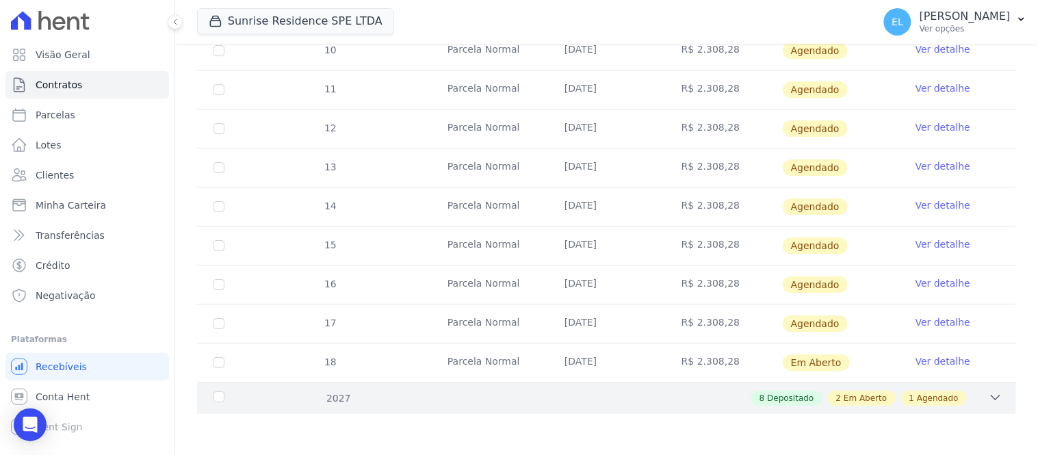
click at [992, 398] on icon at bounding box center [996, 398] width 9 height 4
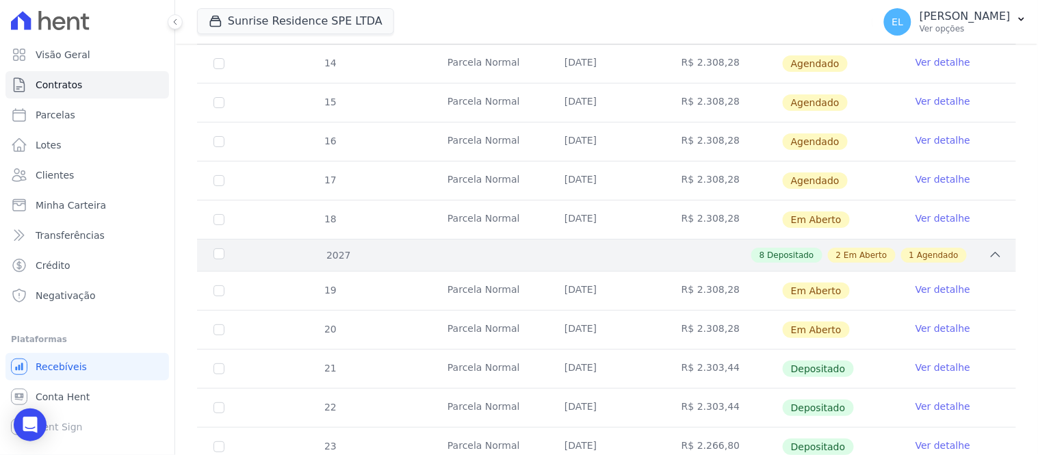
scroll to position [1301, 0]
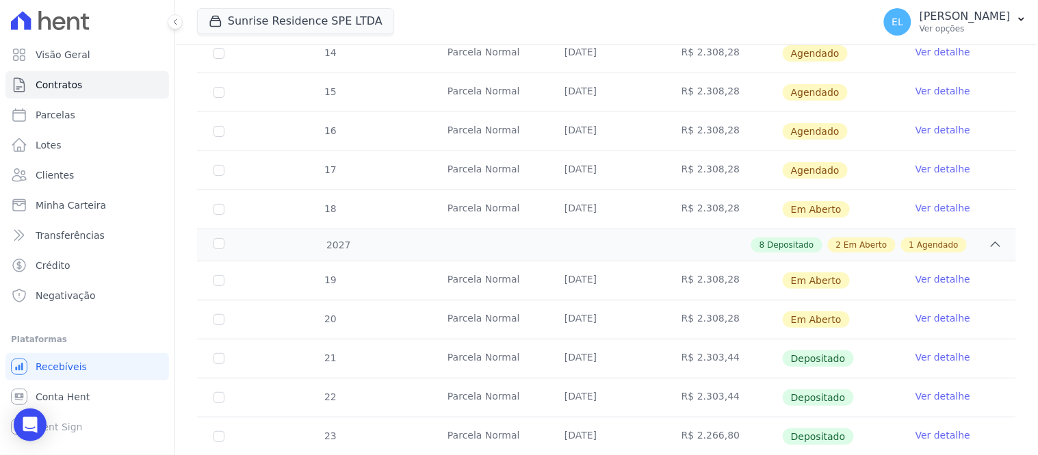
click at [924, 169] on link "Ver detalhe" at bounding box center [943, 169] width 55 height 14
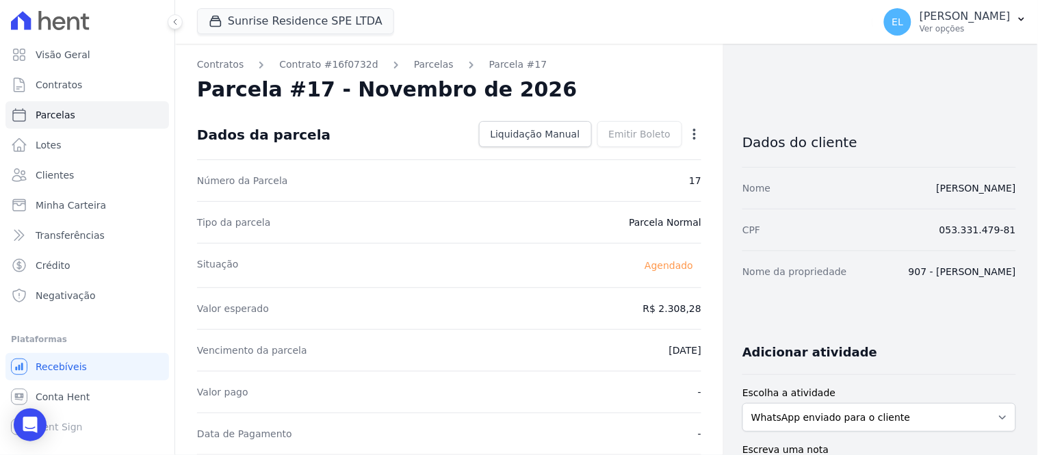
click at [693, 133] on icon "button" at bounding box center [694, 134] width 3 height 11
click at [608, 179] on link "Antecipar" at bounding box center [636, 177] width 120 height 25
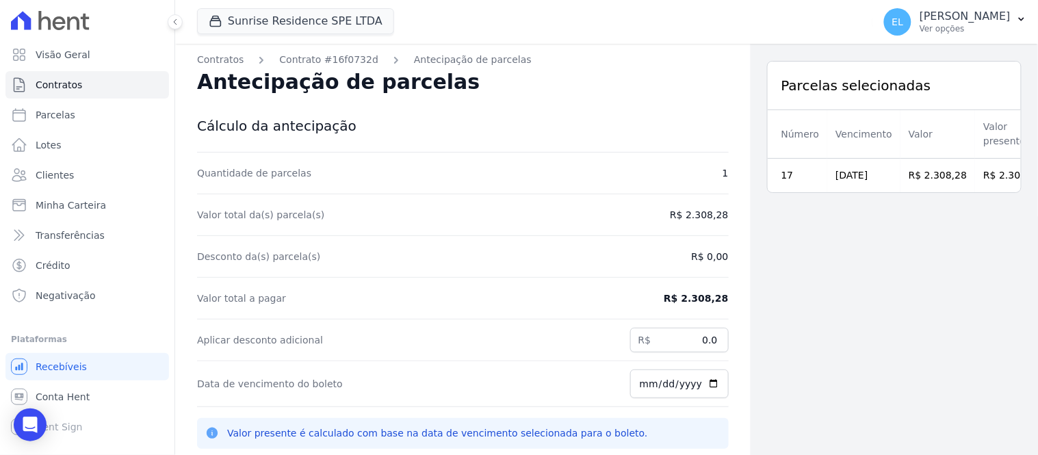
scroll to position [3, 0]
click at [634, 387] on input "2025-10-10" at bounding box center [679, 382] width 99 height 29
type input "2025-10-13"
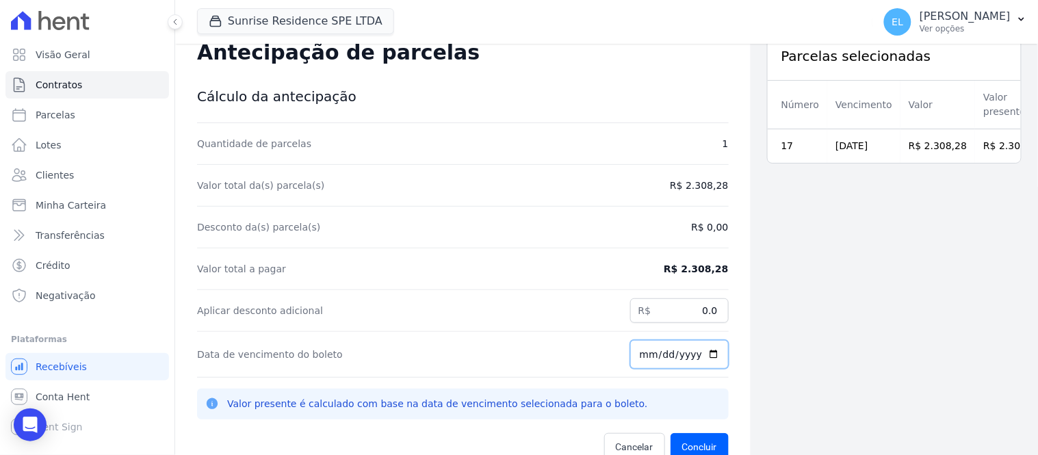
scroll to position [44, 0]
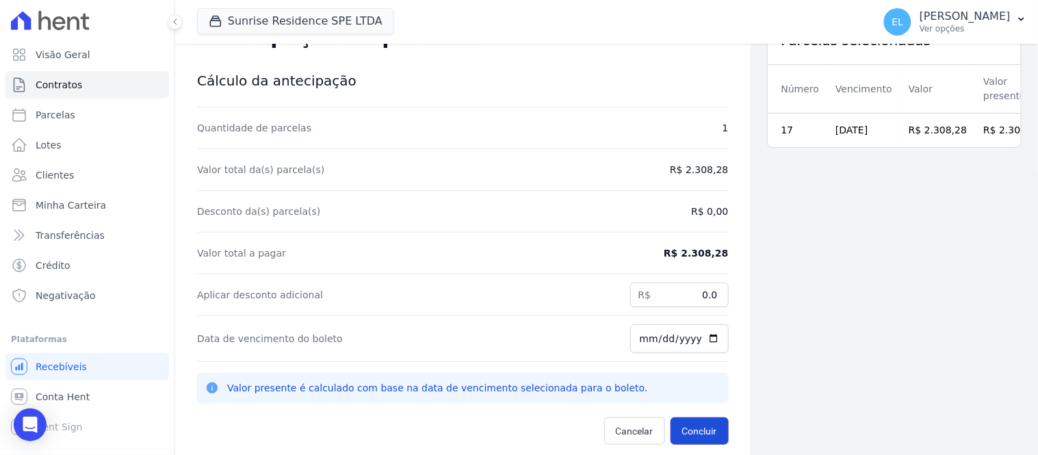
click at [686, 429] on button "Concluir" at bounding box center [700, 431] width 58 height 27
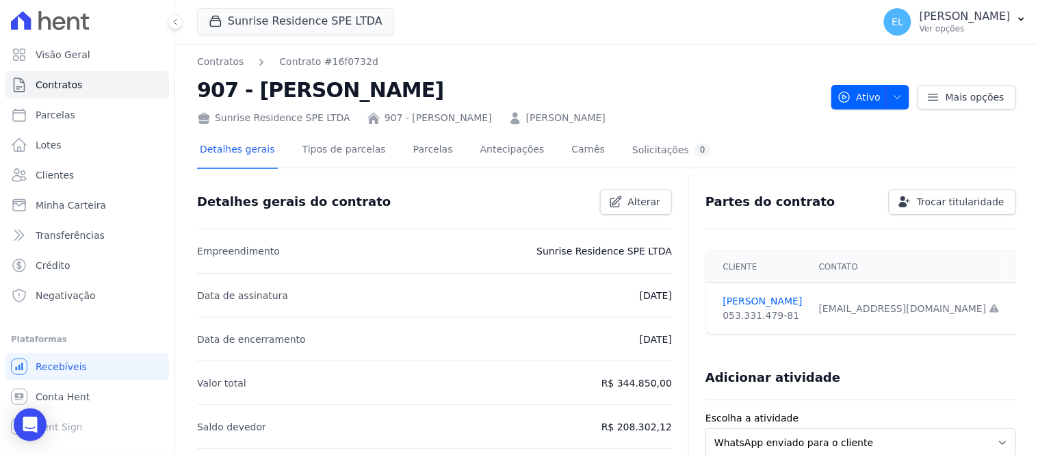
click at [413, 196] on div "Detalhes gerais do contrato Alterar" at bounding box center [429, 196] width 486 height 37
click at [416, 151] on link "Parcelas" at bounding box center [433, 151] width 45 height 36
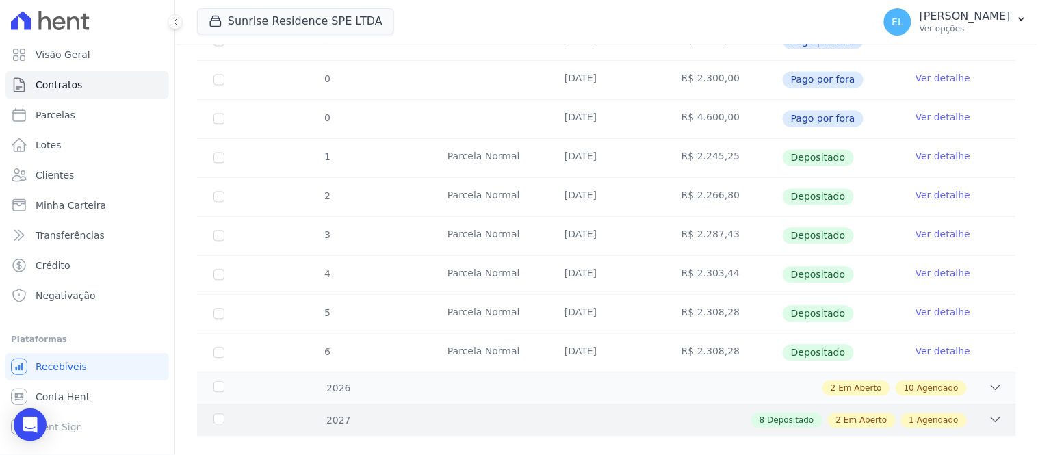
scroll to position [680, 0]
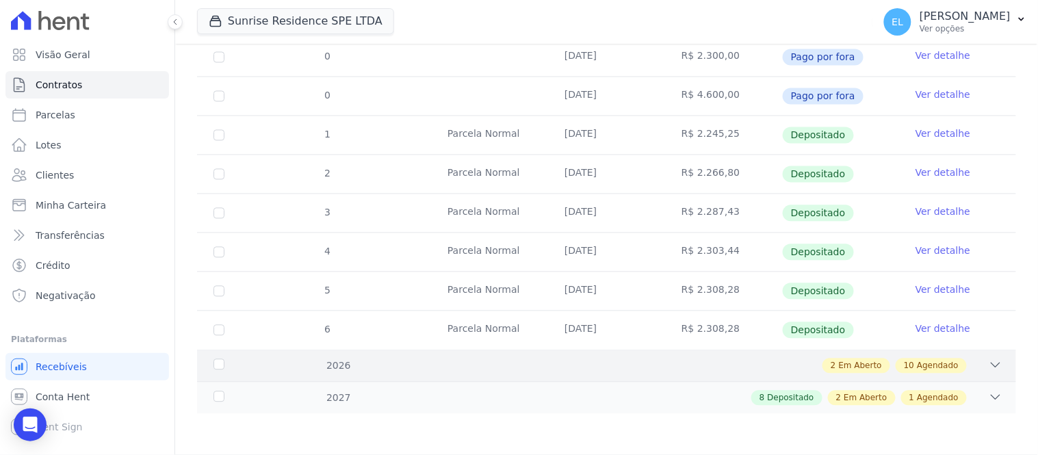
click at [989, 366] on icon at bounding box center [996, 366] width 14 height 14
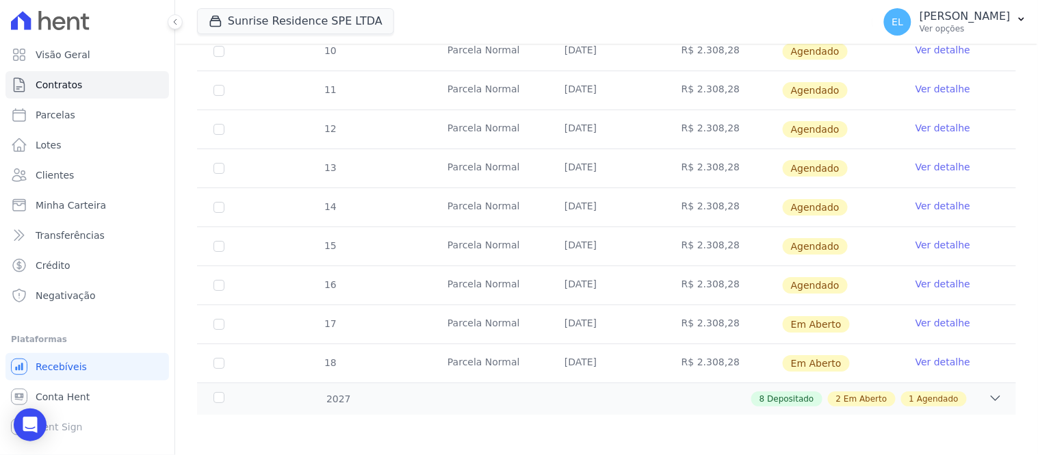
scroll to position [1149, 0]
click at [967, 400] on div "8 Depositado 2 Em Aberto 1 Agendado" at bounding box center [647, 398] width 712 height 15
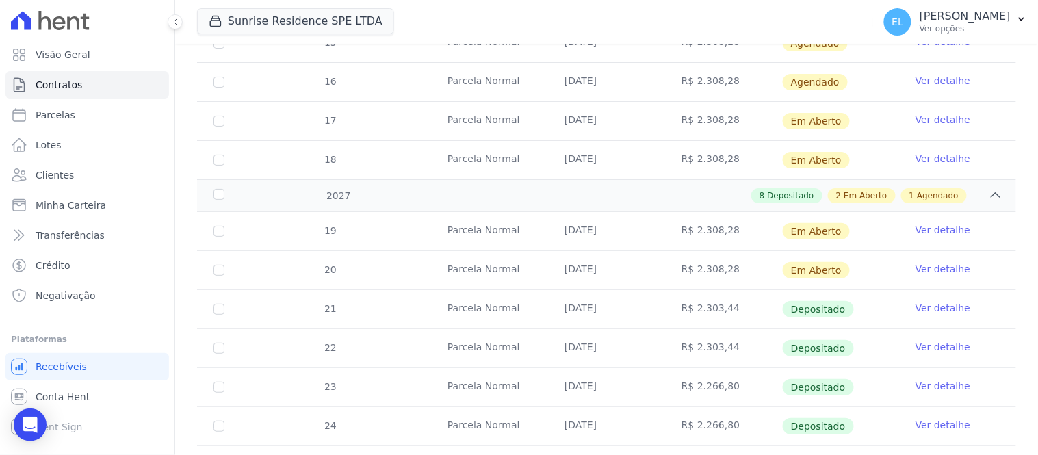
scroll to position [1275, 0]
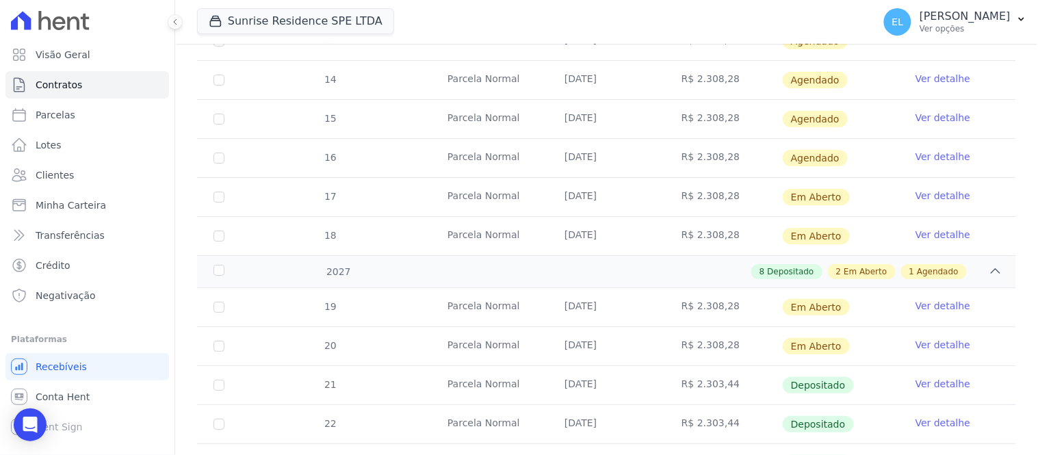
click at [927, 156] on link "Ver detalhe" at bounding box center [943, 157] width 55 height 14
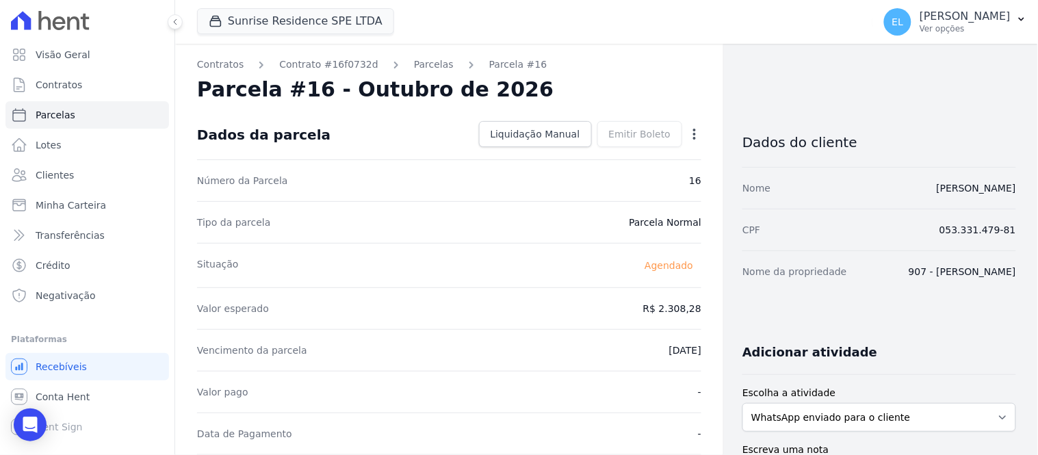
click at [693, 133] on icon "button" at bounding box center [694, 134] width 3 height 11
click at [607, 181] on link "Antecipar" at bounding box center [636, 177] width 120 height 25
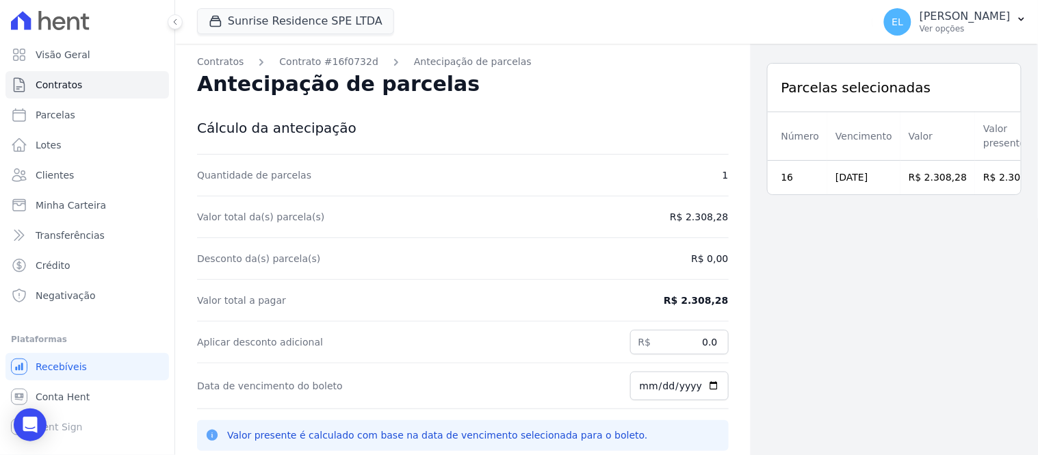
scroll to position [3, 0]
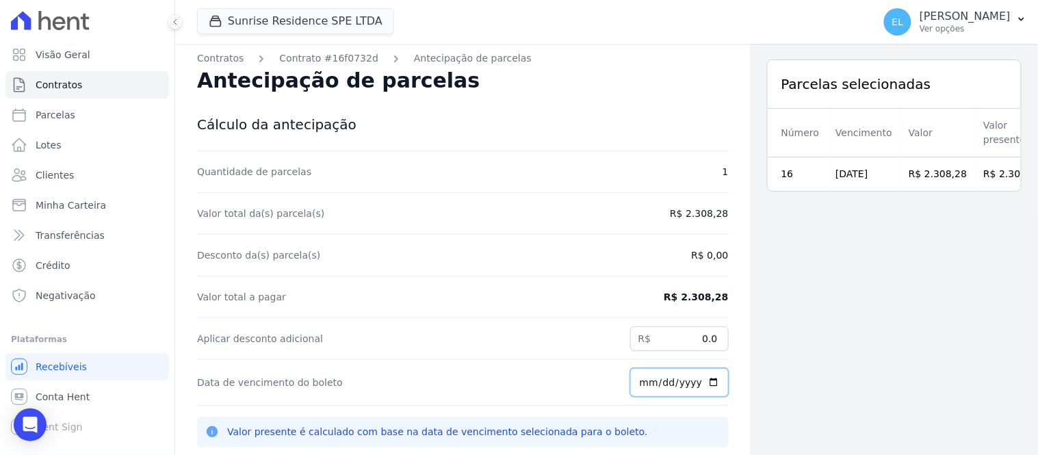
click at [630, 384] on input "2025-10-10" at bounding box center [679, 382] width 99 height 29
type input "2025-10-13"
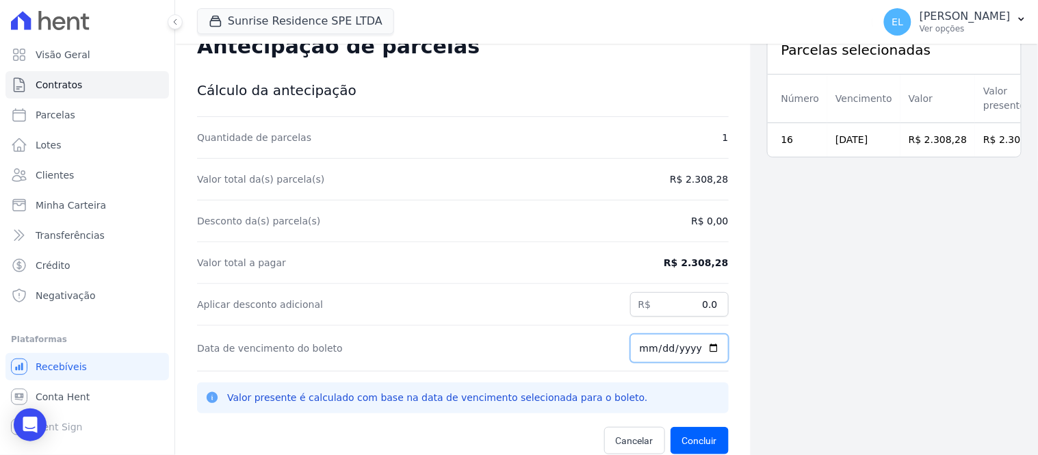
scroll to position [44, 0]
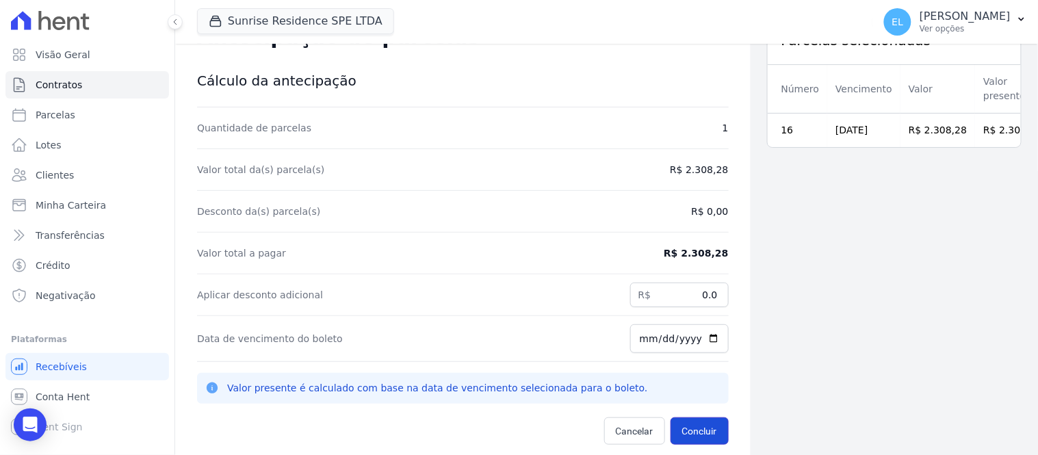
click at [696, 433] on button "Concluir" at bounding box center [700, 431] width 58 height 27
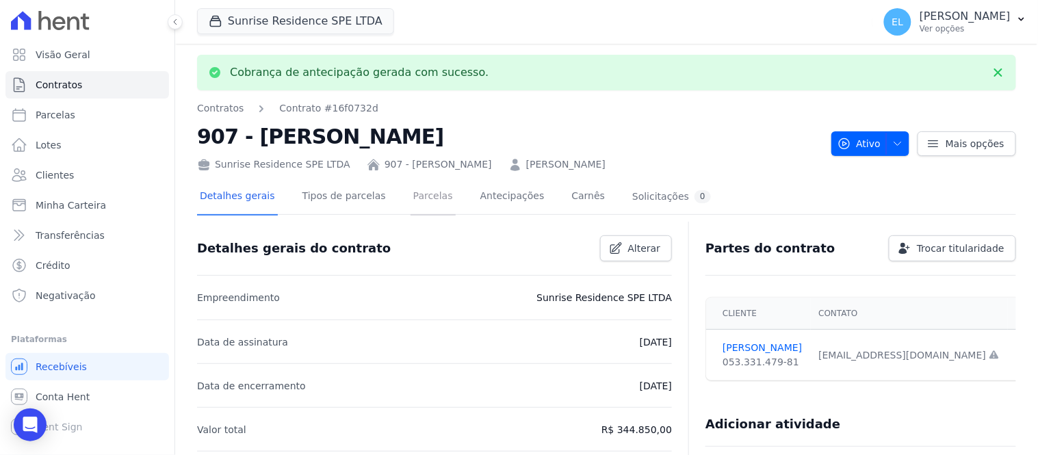
click at [411, 194] on link "Parcelas" at bounding box center [433, 197] width 45 height 36
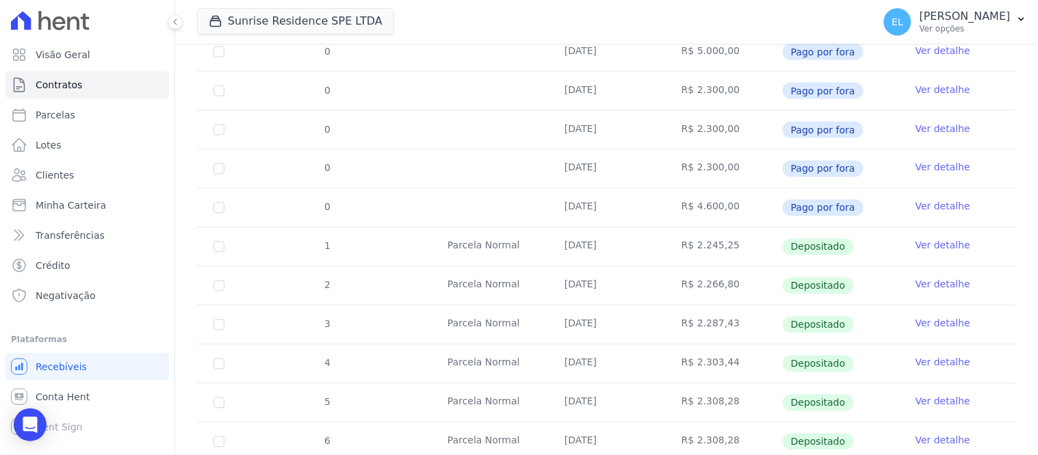
scroll to position [680, 0]
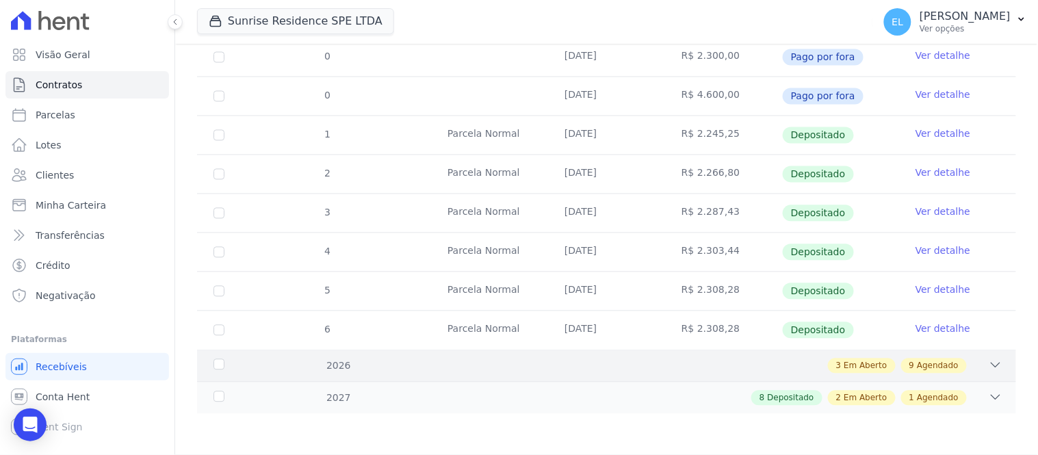
click at [989, 368] on icon at bounding box center [996, 366] width 14 height 14
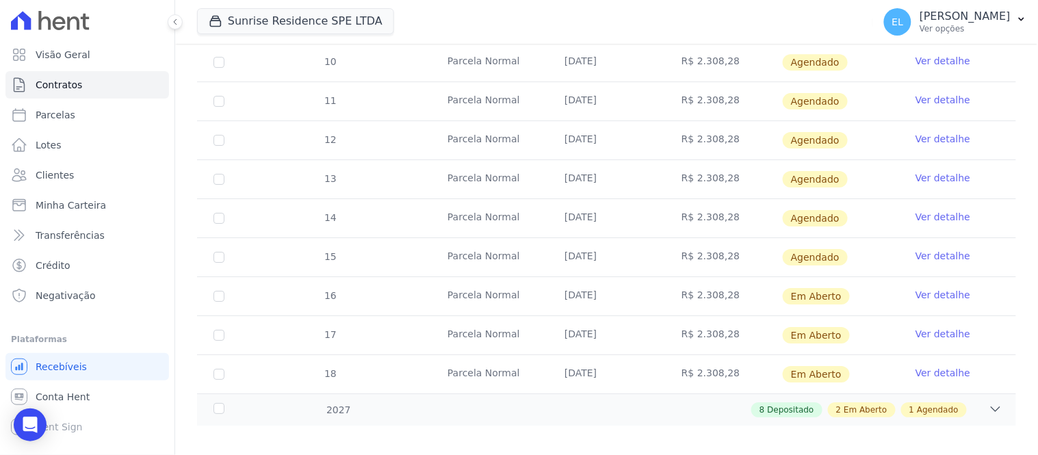
scroll to position [1149, 0]
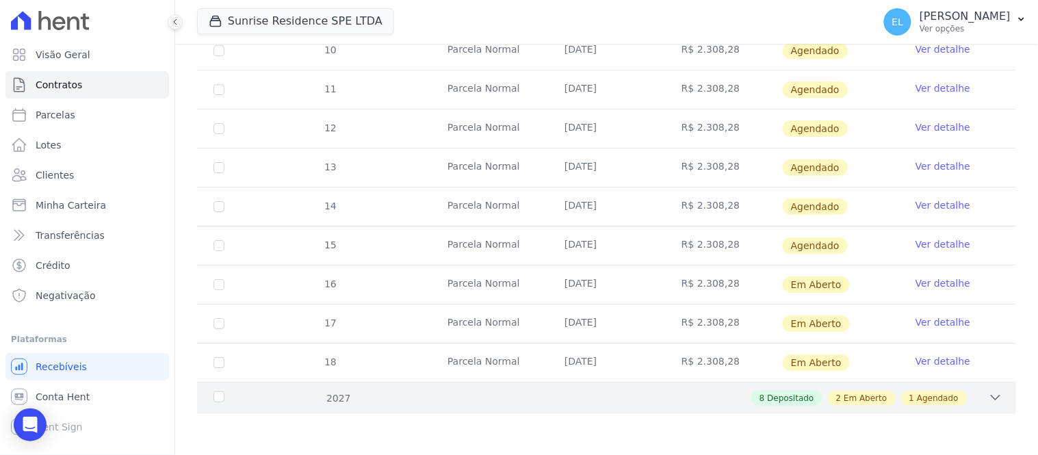
click at [989, 400] on icon at bounding box center [996, 398] width 14 height 14
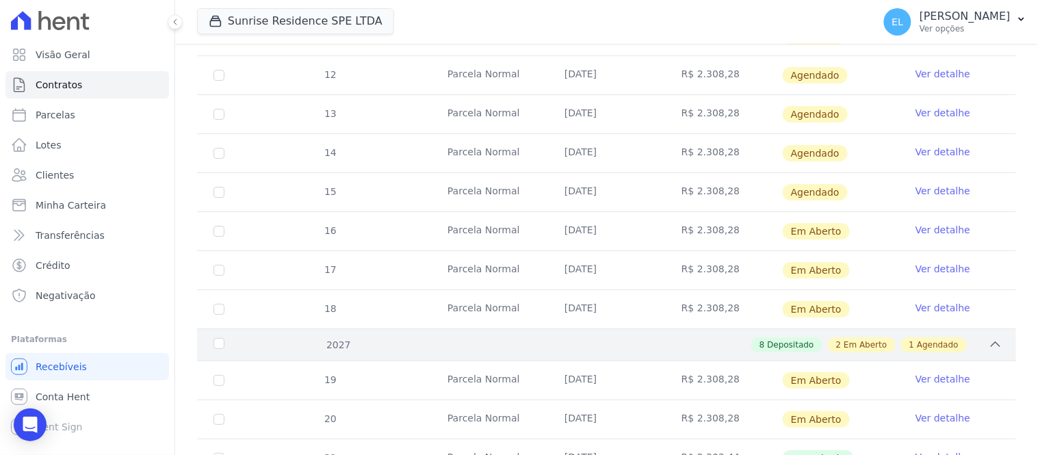
scroll to position [1225, 0]
